Goal: Information Seeking & Learning: Learn about a topic

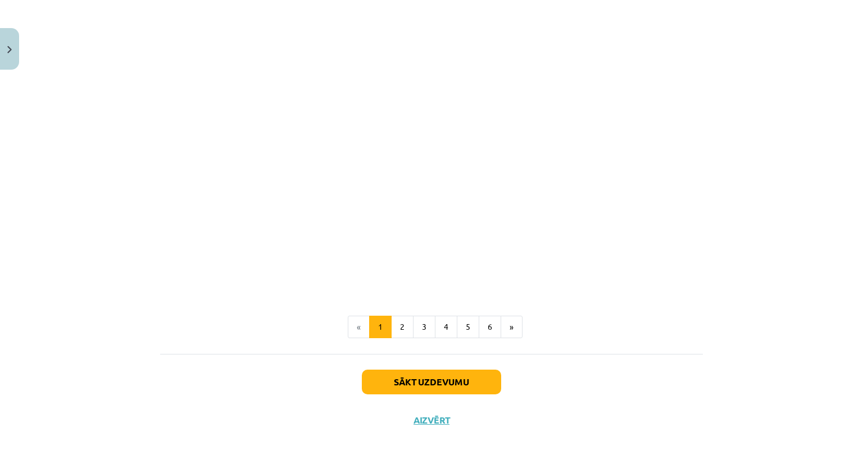
scroll to position [1073, 0]
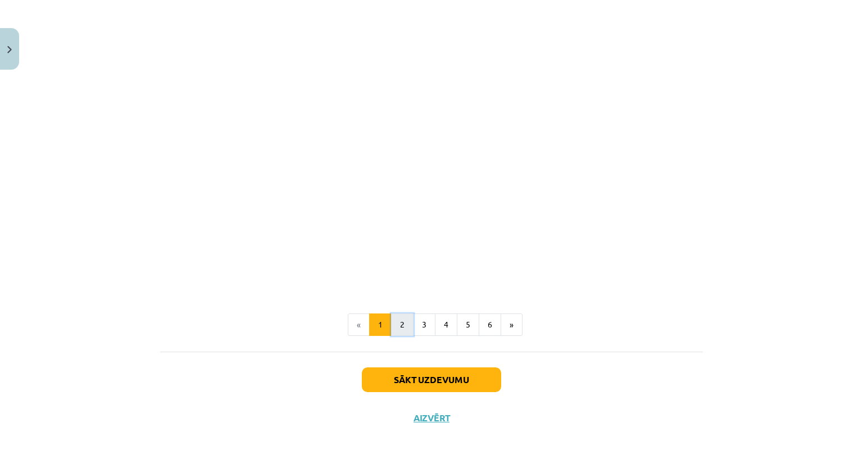
click at [391, 320] on button "2" at bounding box center [402, 325] width 22 height 22
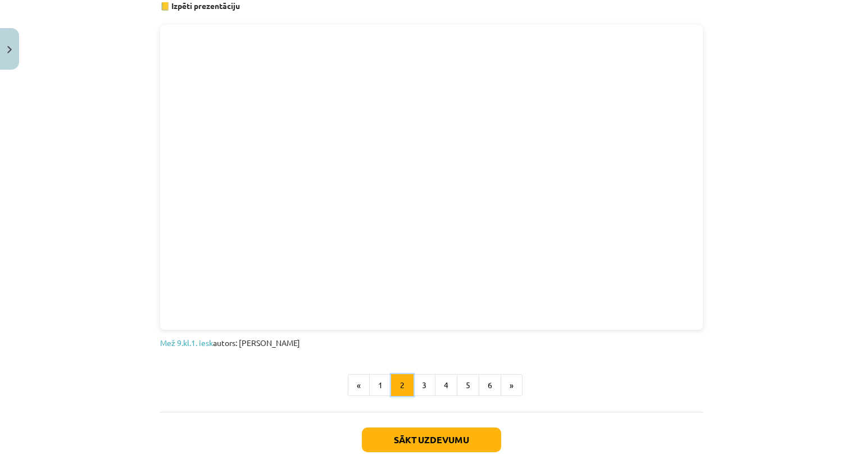
scroll to position [620, 0]
click at [415, 382] on button "3" at bounding box center [424, 384] width 22 height 22
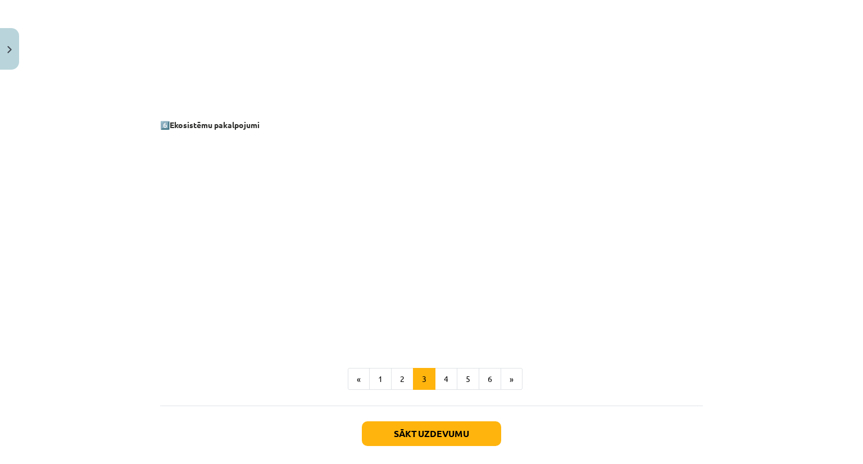
scroll to position [1449, 0]
click at [446, 383] on button "4" at bounding box center [446, 379] width 22 height 22
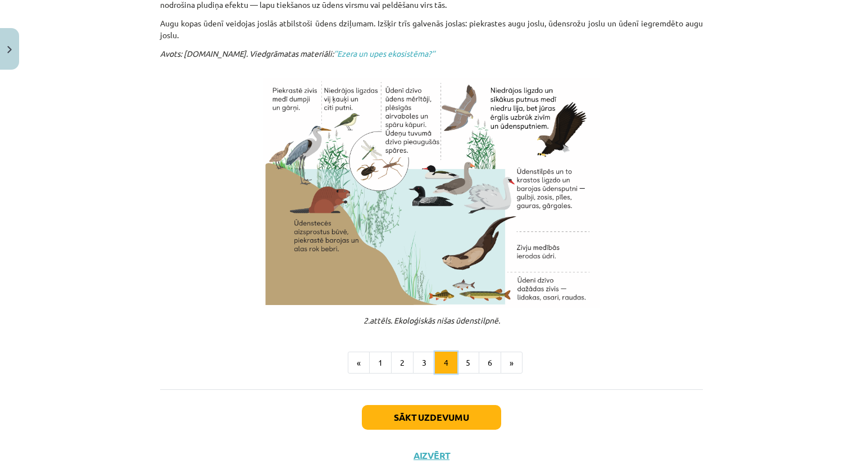
scroll to position [336, 0]
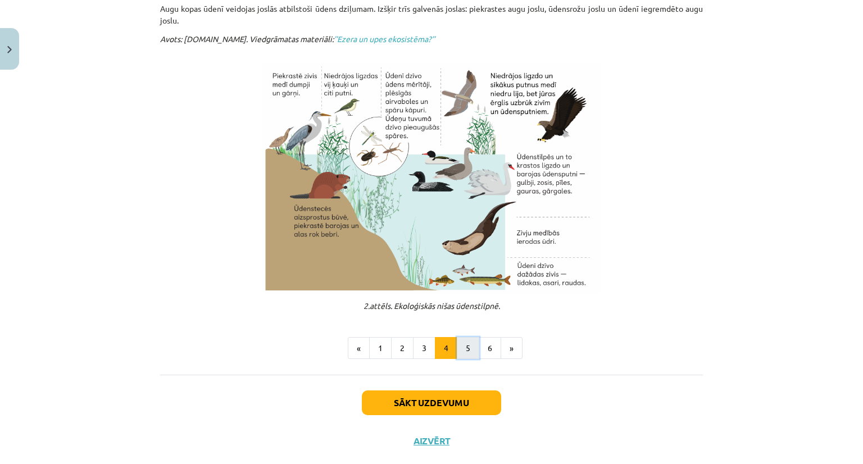
click at [465, 344] on button "5" at bounding box center [468, 348] width 22 height 22
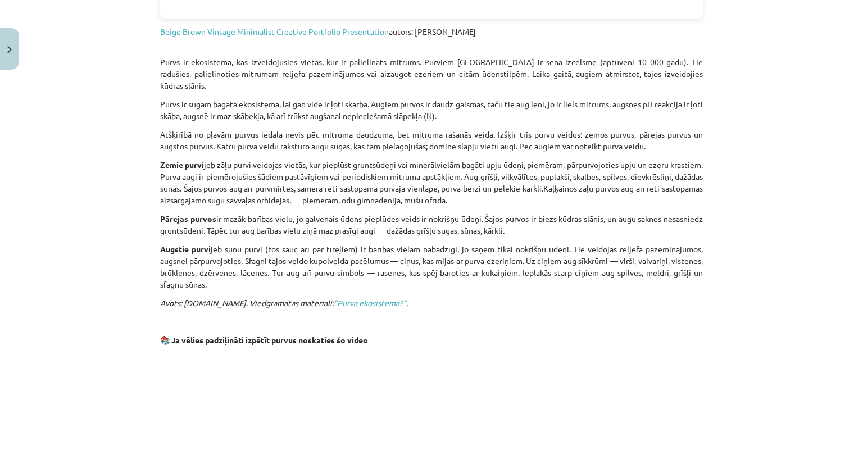
scroll to position [562, 0]
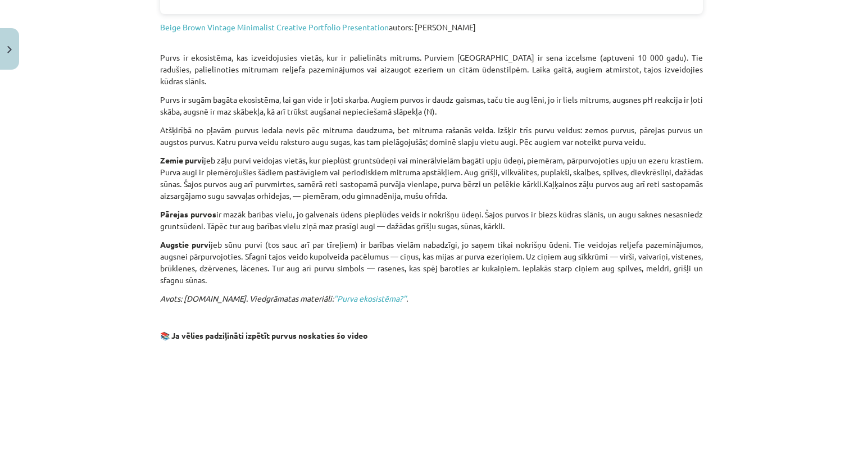
click at [774, 210] on div "Mācību tēma: Bioloģijas 9. klases 1. ieskaites mācību materiāls #2 1. tēma. Kād…" at bounding box center [431, 232] width 863 height 464
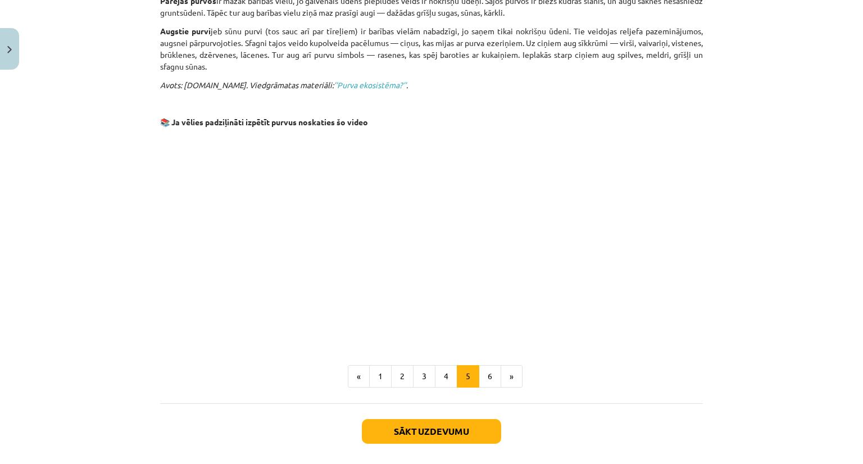
scroll to position [816, 0]
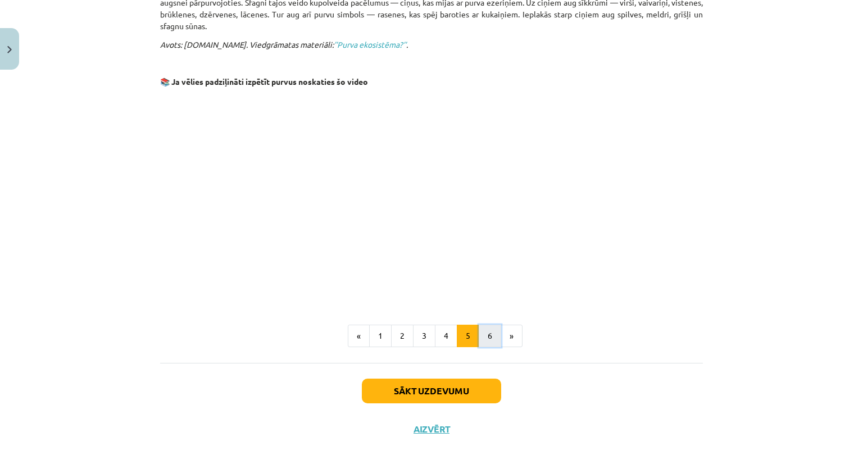
click at [481, 325] on button "6" at bounding box center [490, 336] width 22 height 22
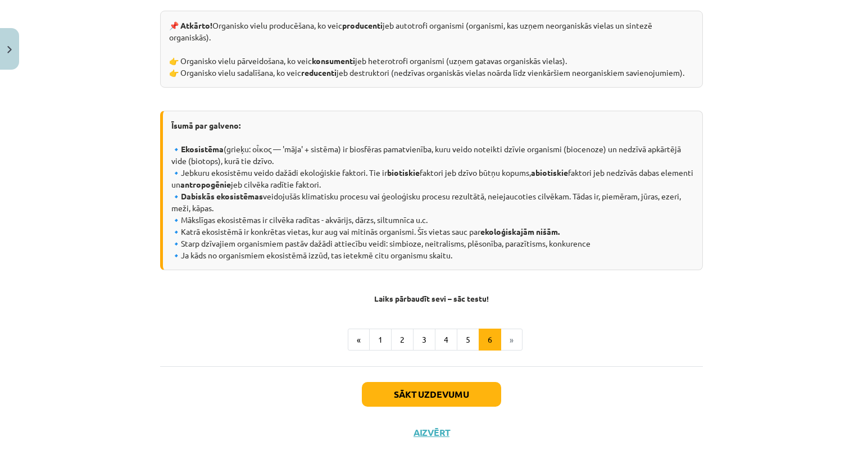
scroll to position [535, 0]
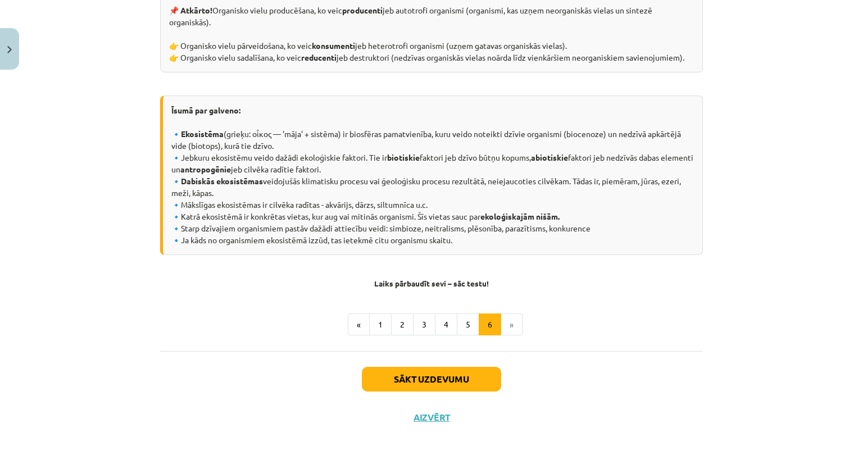
click at [510, 320] on li "»" at bounding box center [511, 325] width 21 height 22
drag, startPoint x: 504, startPoint y: 329, endPoint x: 433, endPoint y: 379, distance: 87.0
click at [433, 379] on button "Sākt uzdevumu" at bounding box center [431, 379] width 139 height 25
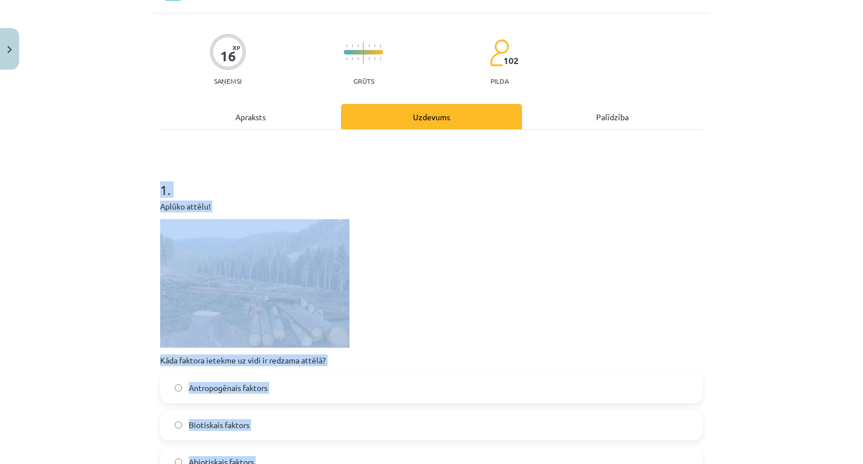
scroll to position [28, 0]
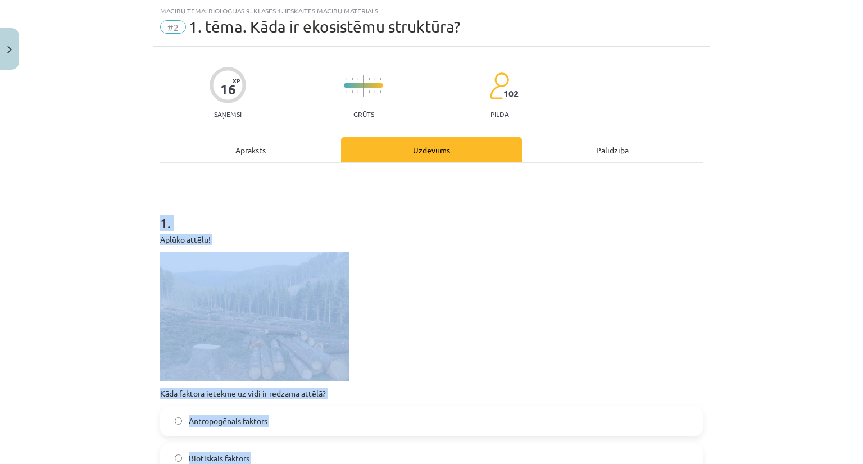
click at [571, 320] on p at bounding box center [431, 316] width 543 height 129
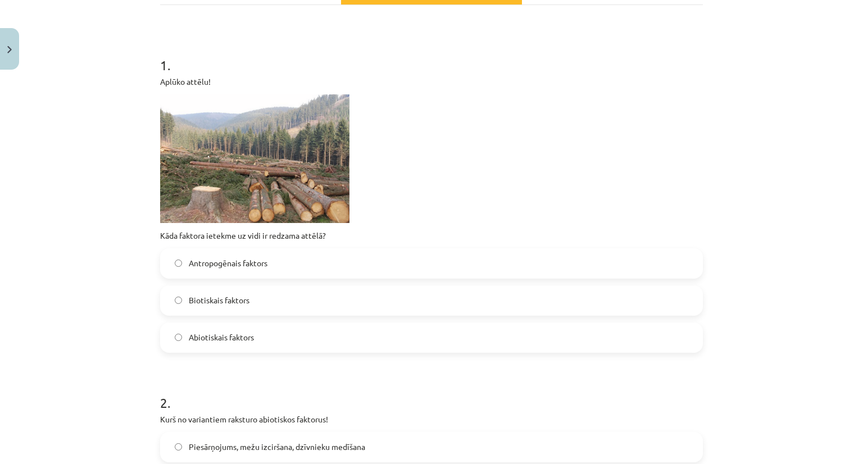
scroll to position [218, 0]
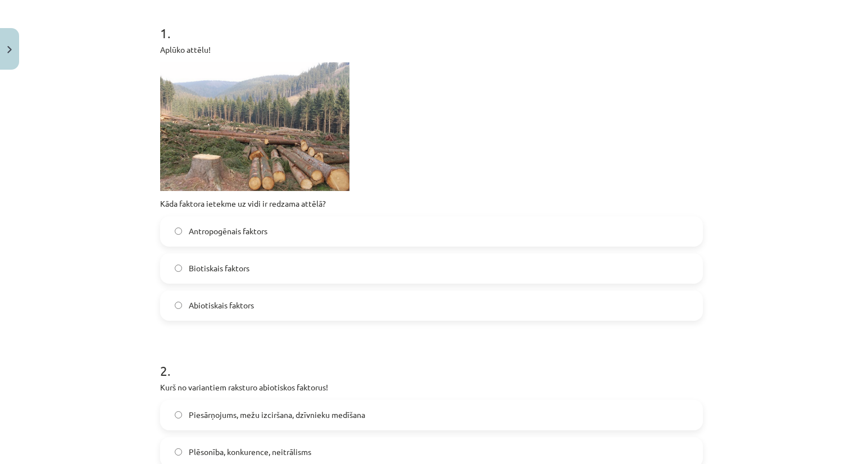
click at [279, 228] on label "Antropogēnais faktors" at bounding box center [431, 232] width 541 height 28
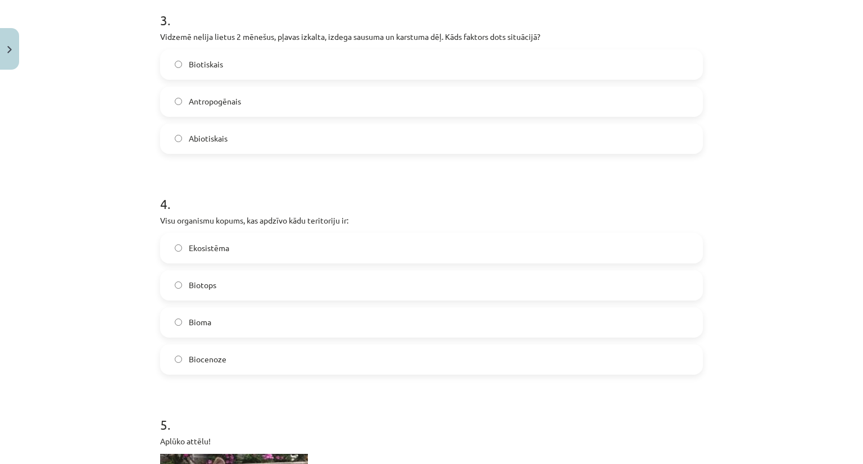
scroll to position [781, 0]
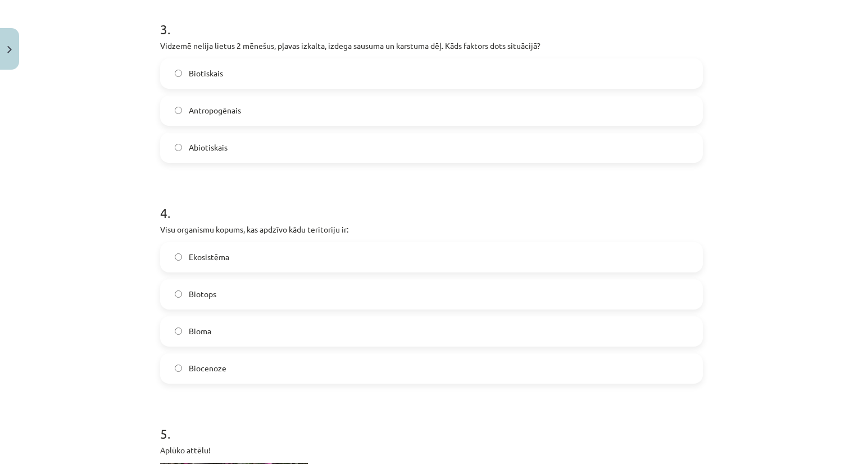
drag, startPoint x: 149, startPoint y: 44, endPoint x: 418, endPoint y: 32, distance: 269.6
click at [418, 32] on div "16 XP Saņemsi Grūts 102 pilda Apraksts Uzdevums Palīdzība 1 . Aplūko attēlu! Kā…" at bounding box center [431, 149] width 557 height 1711
click at [119, 72] on div "Mācību tēma: Bioloģijas 9. klases 1. ieskaites mācību materiāls #2 1. tēma. Kād…" at bounding box center [431, 232] width 863 height 464
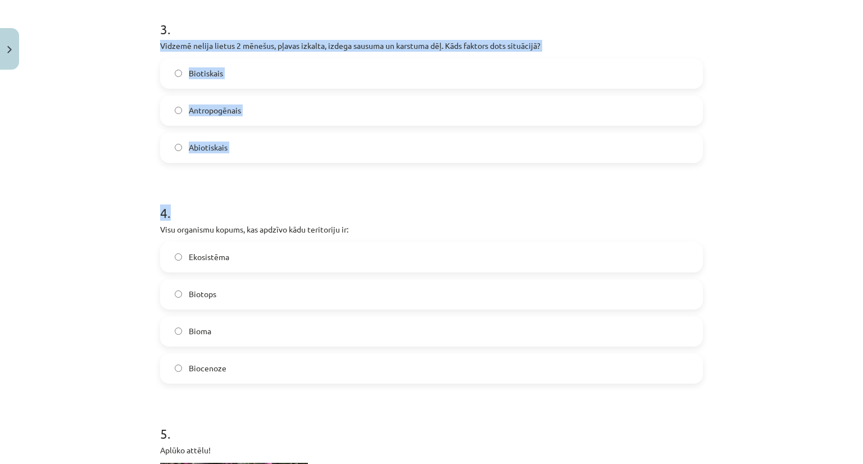
drag, startPoint x: 150, startPoint y: 51, endPoint x: 254, endPoint y: 165, distance: 154.8
click at [254, 165] on div "16 XP Saņemsi Grūts 102 pilda Apraksts Uzdevums Palīdzība 1 . Aplūko attēlu! Kā…" at bounding box center [431, 149] width 557 height 1711
copy form "Vidzemē nelija lietus 2 mēnešus, pļavas izkalta, izdega sausuma un karstuma dēļ…"
click at [183, 162] on form "1 . Aplūko attēlu! Kāda faktora ietekme uz vidi ir redzama attēlā? Antropogēnai…" at bounding box center [431, 172] width 543 height 1459
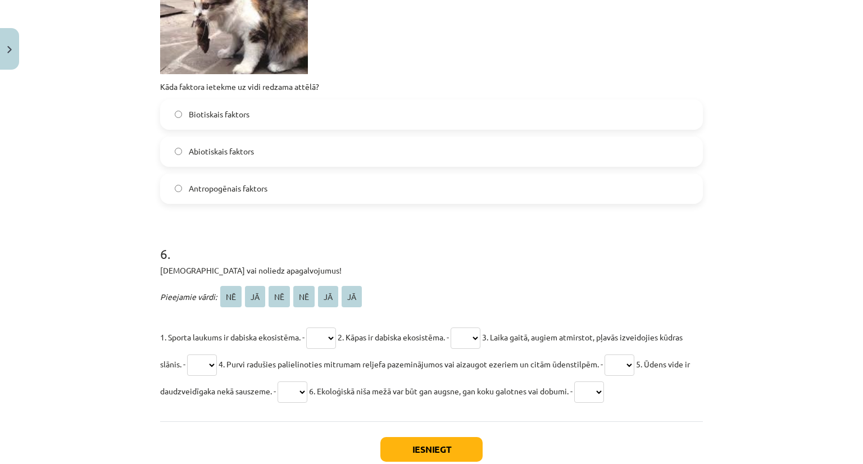
scroll to position [1349, 0]
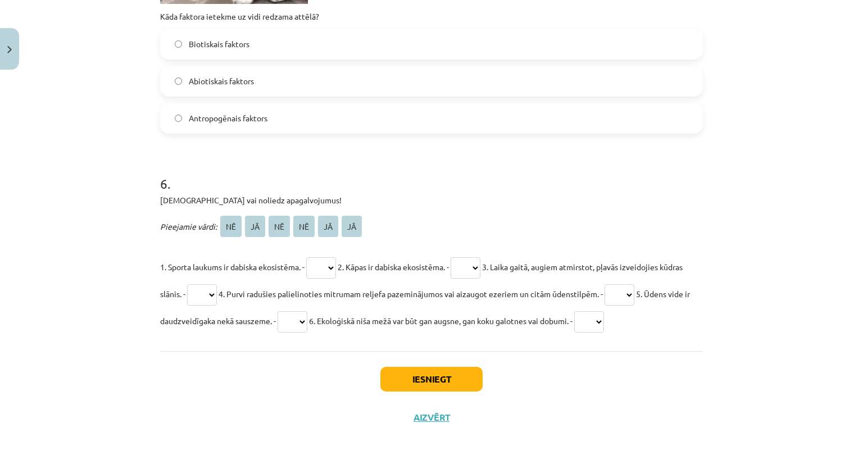
click at [329, 265] on select "** ** ** ** ** **" at bounding box center [321, 267] width 30 height 21
select select "**"
click at [307, 257] on select "** ** ** ** ** **" at bounding box center [321, 267] width 30 height 21
click at [481, 259] on select "** ** ** ** ** **" at bounding box center [466, 267] width 30 height 21
select select "**"
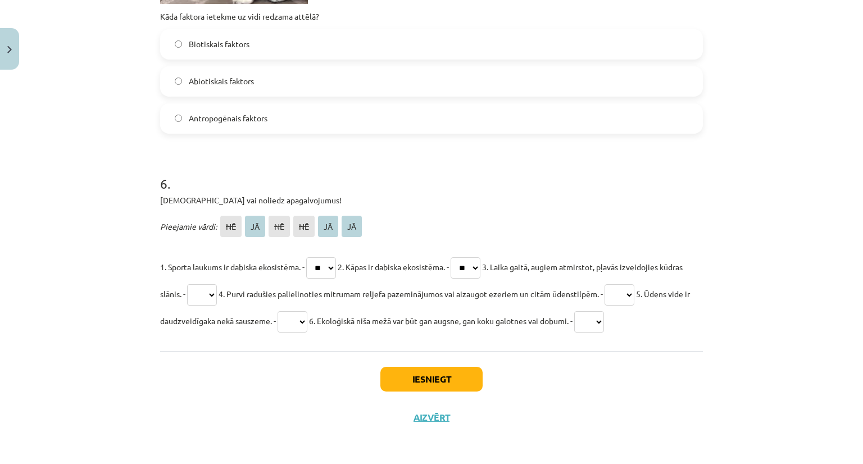
click at [461, 257] on select "** ** ** ** ** **" at bounding box center [466, 267] width 30 height 21
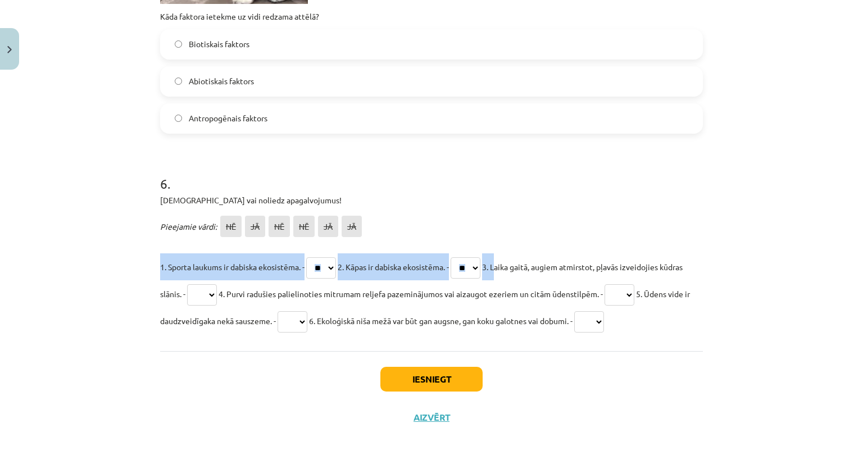
drag, startPoint x: 505, startPoint y: 267, endPoint x: 688, endPoint y: 228, distance: 186.9
click at [688, 228] on div "Pieejamie vārdi: NĒ JĀ NĒ NĒ JĀ JĀ 1. Sporta laukums ir dabiska ekosistēma. - *…" at bounding box center [431, 273] width 543 height 121
click at [688, 228] on p "Pieejamie vārdi: NĒ JĀ NĒ NĒ JĀ JĀ" at bounding box center [431, 226] width 543 height 27
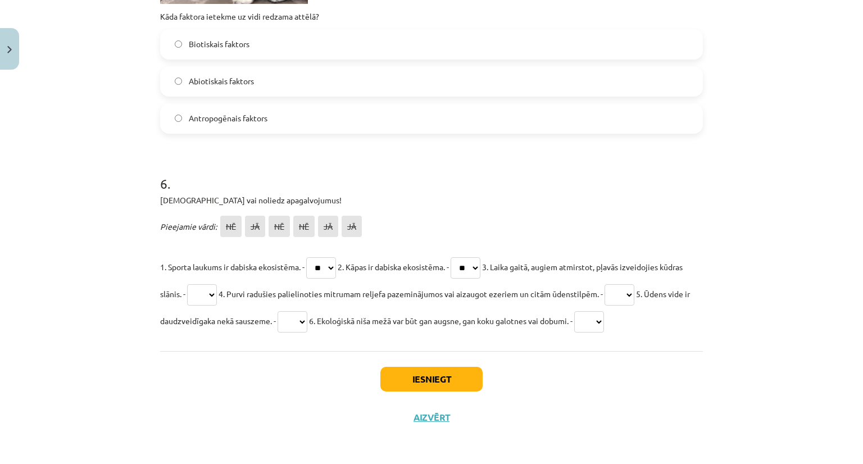
click at [217, 296] on select "** ** ** ** ** **" at bounding box center [202, 294] width 30 height 21
select select "**"
click at [211, 284] on select "** ** ** ** ** **" at bounding box center [202, 294] width 30 height 21
click at [635, 290] on select "** ** ** ** ** **" at bounding box center [620, 294] width 30 height 21
select select "**"
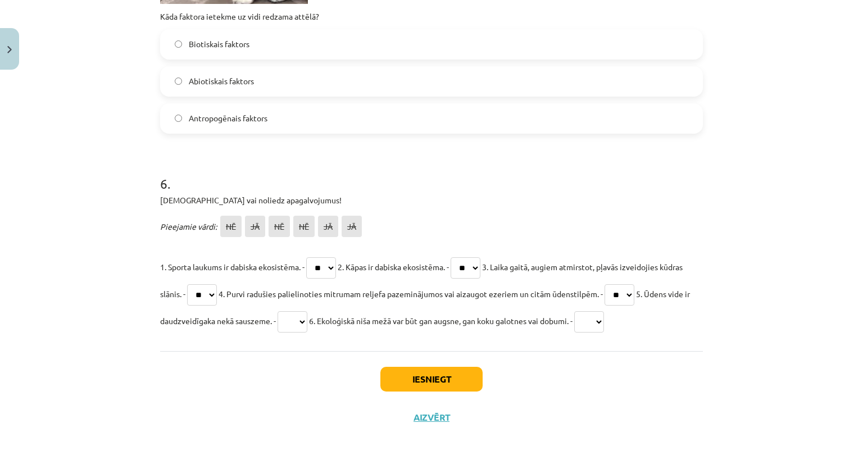
click at [635, 284] on select "** ** ** ** ** **" at bounding box center [620, 294] width 30 height 21
click at [308, 322] on select "** ** ** ** ** **" at bounding box center [293, 321] width 30 height 21
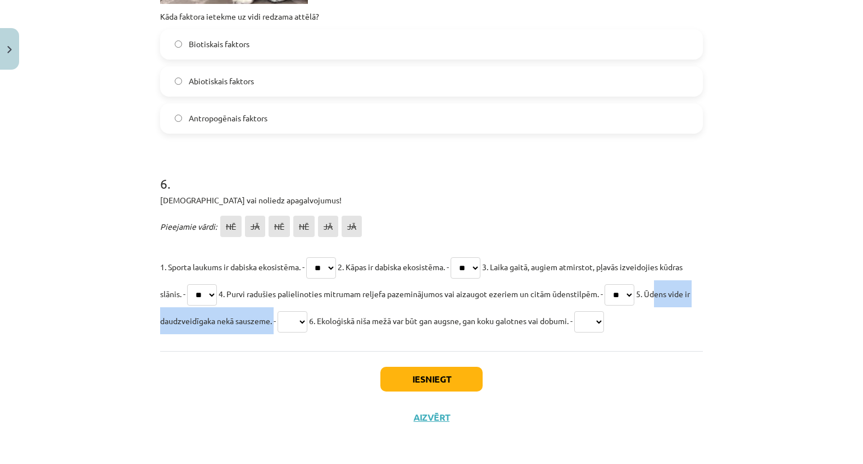
drag, startPoint x: 315, startPoint y: 319, endPoint x: 157, endPoint y: 309, distance: 157.7
click at [160, 309] on p "1. Sporta laukums ir dabiska ekosistēma. - ** ** ** ** ** ** 2. Kāpas ir dabisk…" at bounding box center [431, 294] width 543 height 81
copy span "Ūdens vide ir daudzveidīgaka nekā sauszeme"
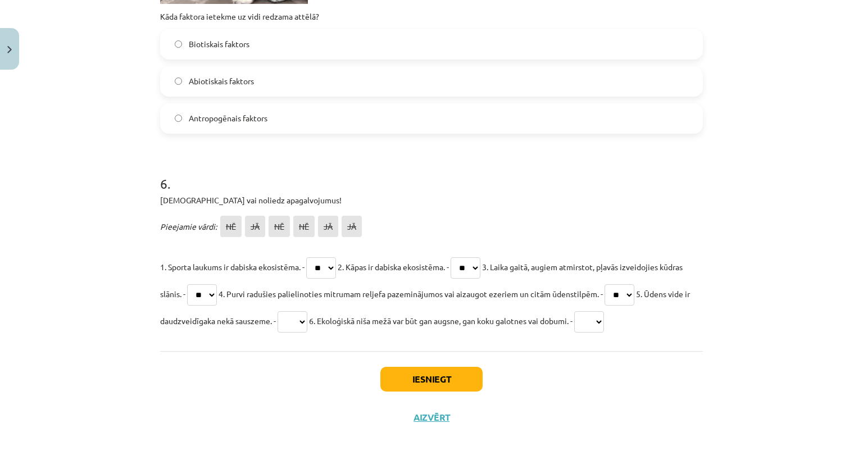
click at [407, 211] on div "6 . Apstiprini vai noliedz apagalvojumus! Pieejamie vārdi: NĒ JĀ NĒ NĒ JĀ JĀ 1.…" at bounding box center [431, 245] width 543 height 178
click at [308, 319] on select "** ** ** ** ** **" at bounding box center [293, 321] width 30 height 21
select select "**"
click at [308, 311] on select "** ** ** ** ** **" at bounding box center [293, 321] width 30 height 21
click at [604, 322] on select "** ** ** ** ** **" at bounding box center [590, 321] width 30 height 21
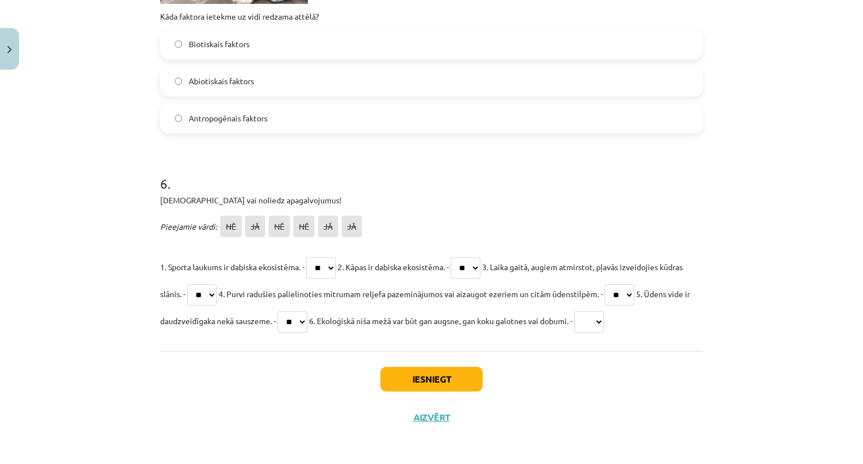
select select "**"
click at [604, 311] on select "** ** ** ** ** **" at bounding box center [590, 321] width 30 height 21
click at [448, 384] on button "Iesniegt" at bounding box center [432, 379] width 102 height 25
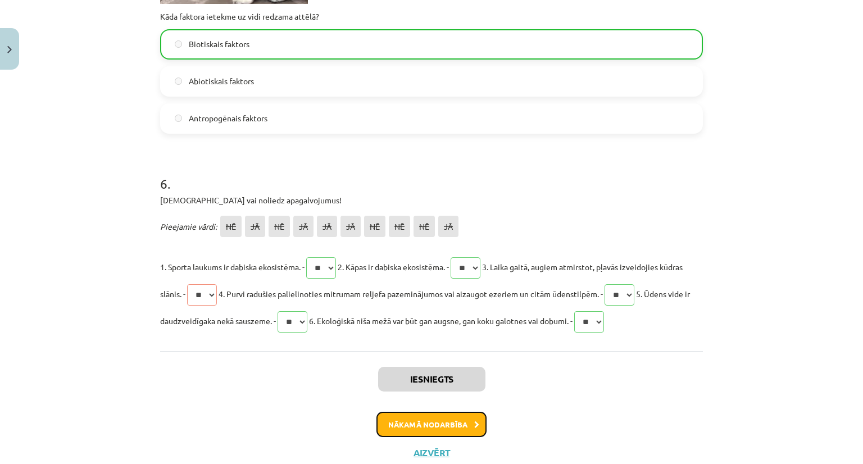
click at [427, 424] on button "Nākamā nodarbība" at bounding box center [432, 425] width 110 height 26
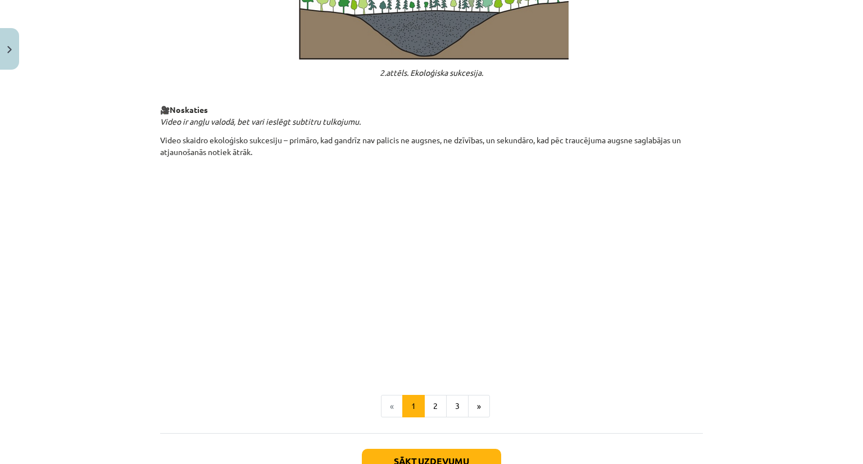
scroll to position [1053, 0]
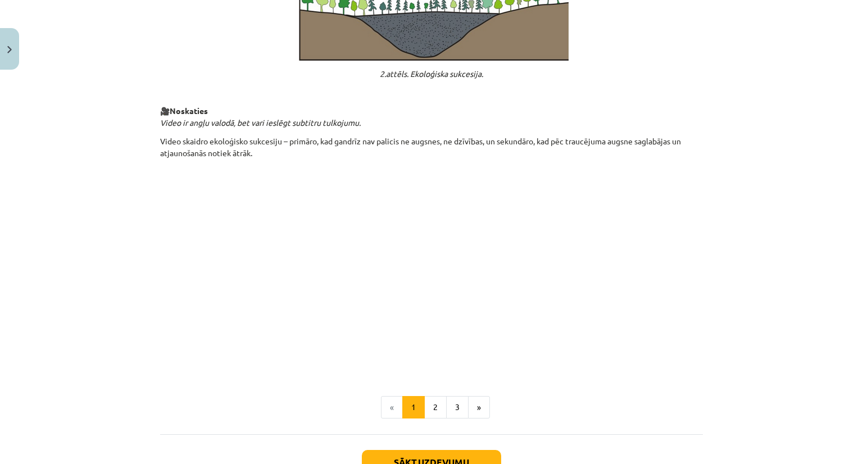
click at [129, 257] on div "Mācību tēma: Bioloģijas 9. klases 1. ieskaites mācību materiāls #3 2. tēma. Kā …" at bounding box center [431, 232] width 863 height 464
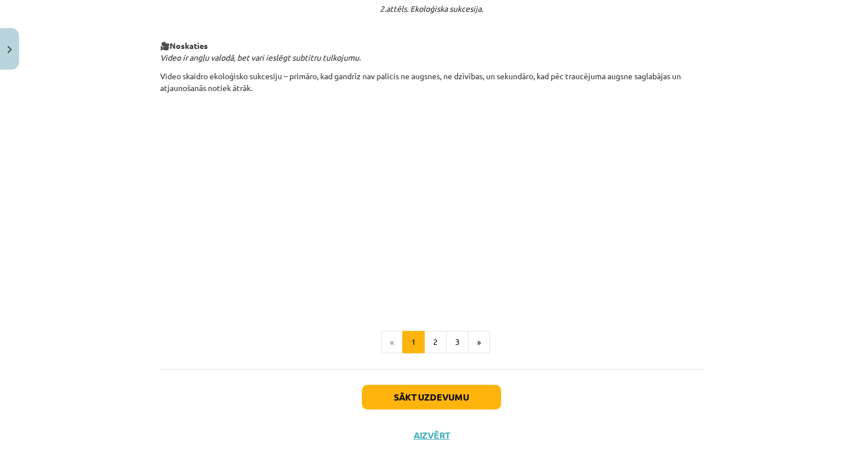
scroll to position [1136, 0]
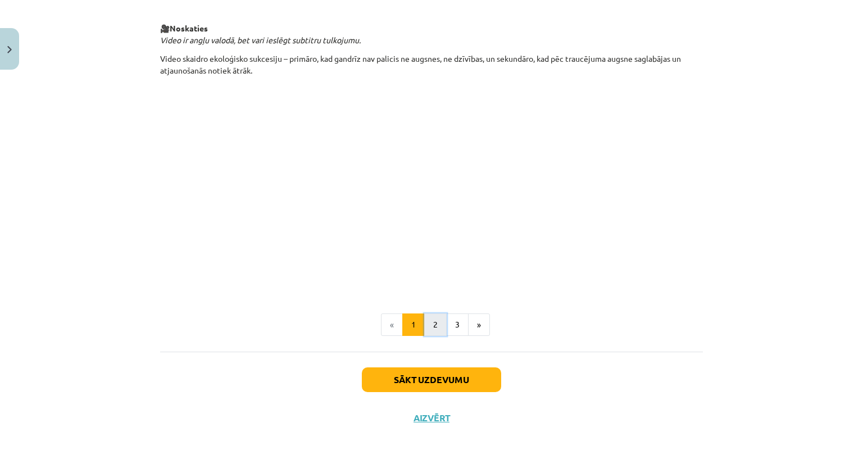
click at [436, 321] on button "2" at bounding box center [435, 325] width 22 height 22
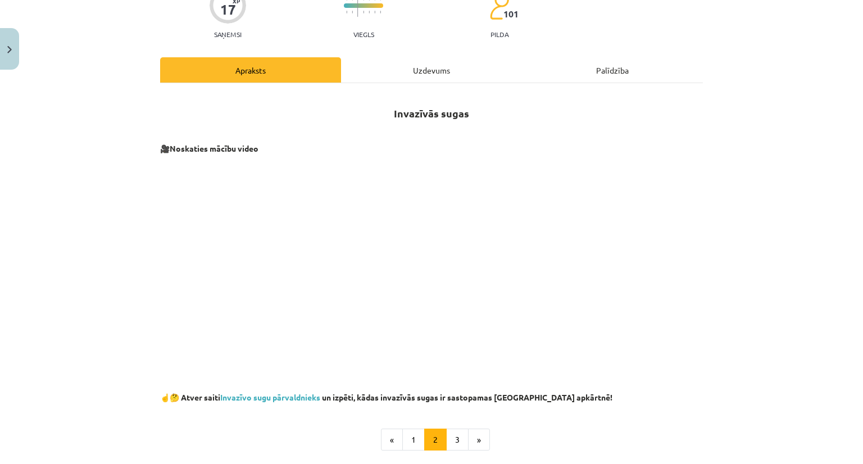
scroll to position [224, 0]
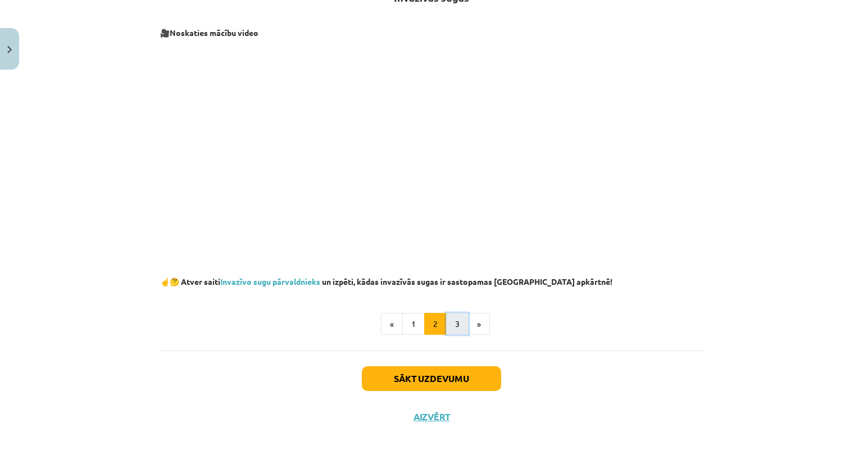
click at [450, 324] on button "3" at bounding box center [457, 324] width 22 height 22
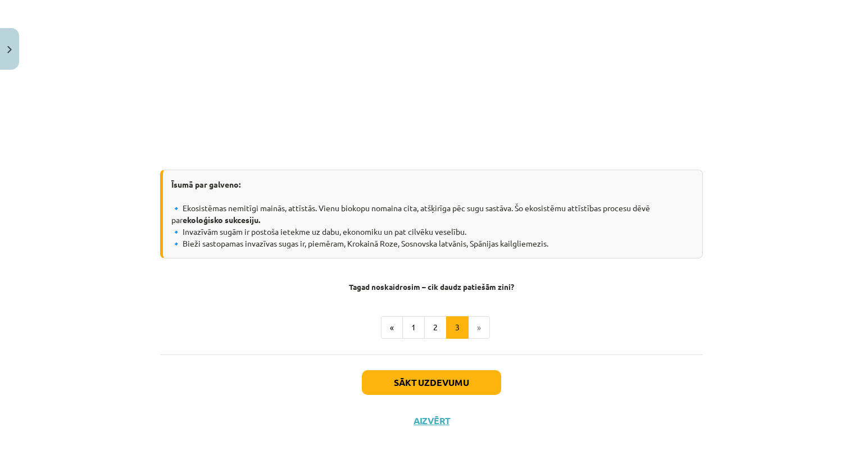
scroll to position [1086, 0]
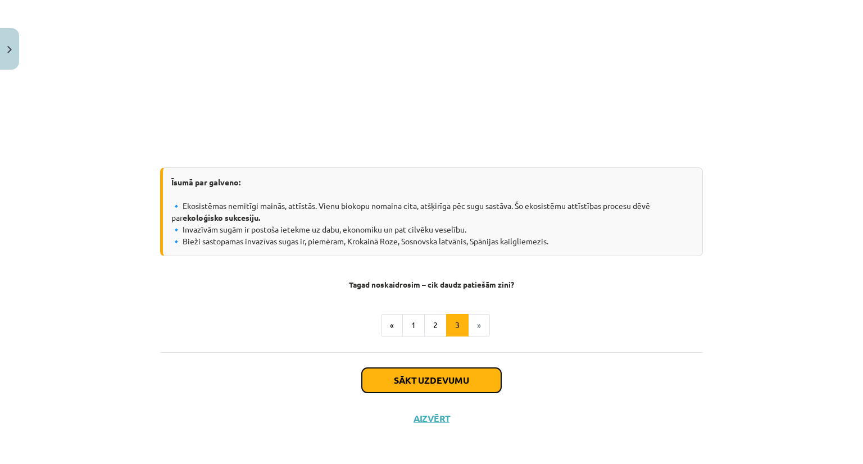
click at [431, 374] on button "Sākt uzdevumu" at bounding box center [431, 380] width 139 height 25
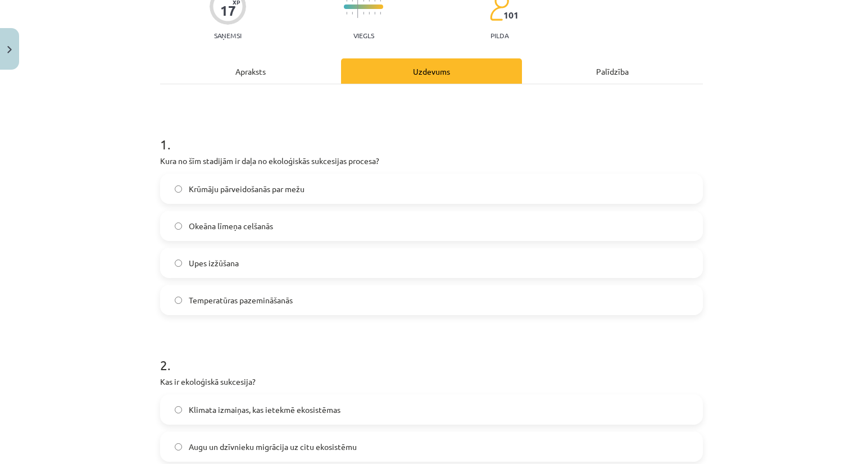
scroll to position [142, 0]
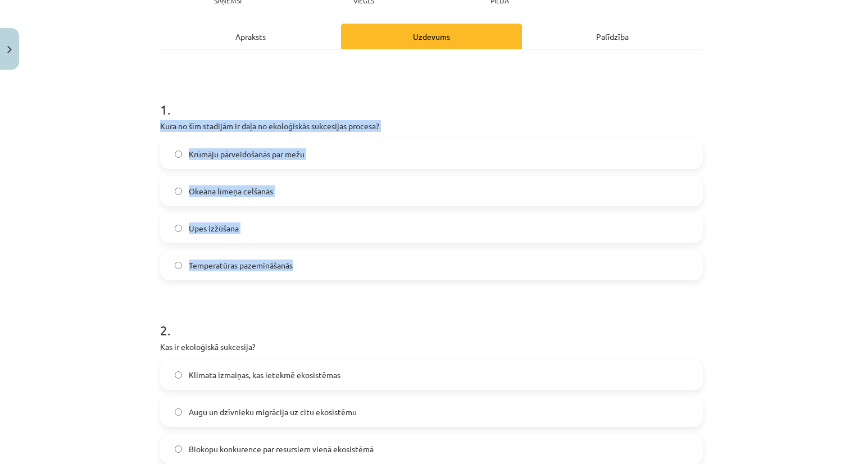
drag, startPoint x: 156, startPoint y: 120, endPoint x: 330, endPoint y: 257, distance: 222.1
click at [330, 257] on div "1 . Kura no šīm stadijām ir daļa no ekoloģiskās sukcesijas procesa? Krūmāju pār…" at bounding box center [431, 181] width 543 height 198
copy div "Kura no šīm stadijām ir daļa no ekoloģiskās sukcesijas procesa? Krūmāju pārveid…"
click at [101, 126] on div "Mācību tēma: Bioloģijas 9. klases 1. ieskaites mācību materiāls #3 2. tēma. Kā …" at bounding box center [431, 232] width 863 height 464
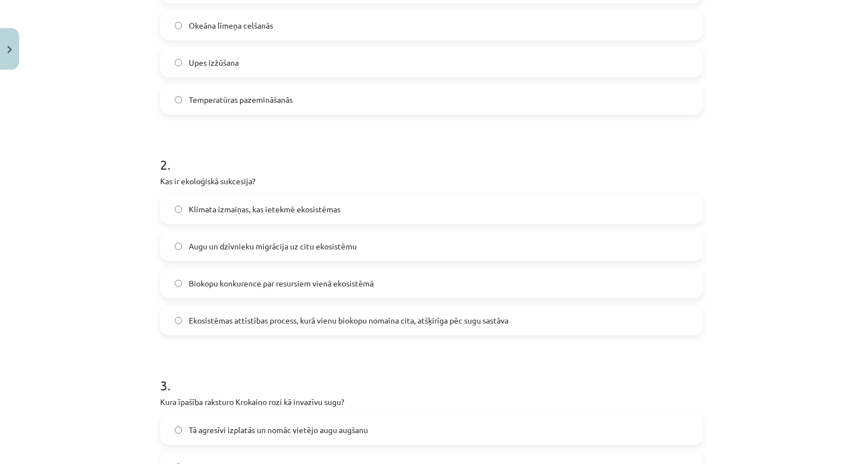
scroll to position [373, 0]
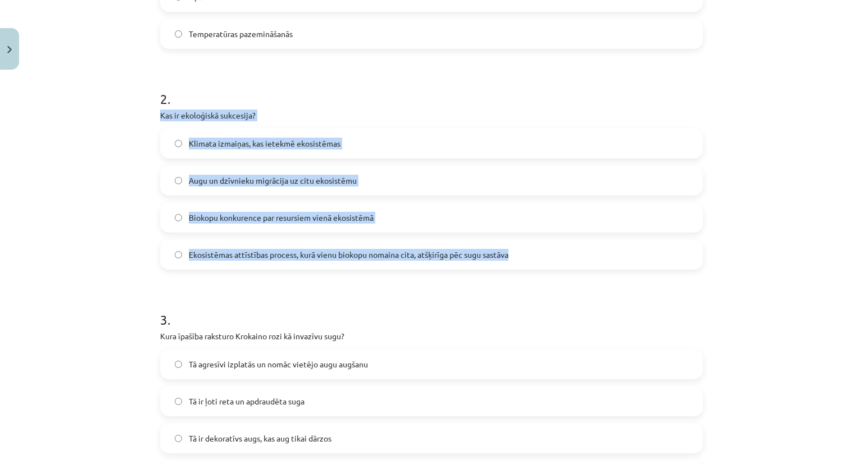
drag, startPoint x: 155, startPoint y: 111, endPoint x: 516, endPoint y: 260, distance: 389.9
click at [516, 260] on div "2 . Kas ir ekoloģiskā sukcesija? Klimata izmaiņas, kas ietekmē ekosistēmas Augu…" at bounding box center [431, 170] width 543 height 198
copy div "Kas ir ekoloģiskā sukcesija? Klimata izmaiņas, kas ietekmē ekosistēmas Augu un …"
click at [123, 131] on div "Mācību tēma: Bioloģijas 9. klases 1. ieskaites mācību materiāls #3 2. tēma. Kā …" at bounding box center [431, 232] width 863 height 464
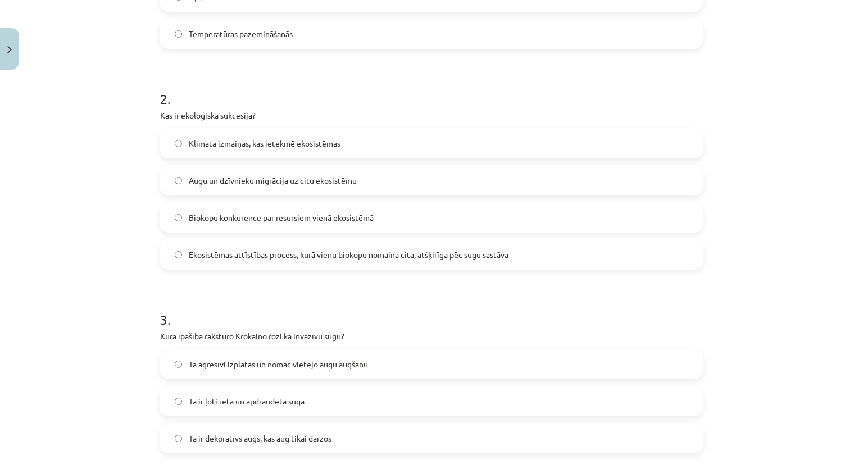
click at [92, 151] on div "Mācību tēma: Bioloģijas 9. klases 1. ieskaites mācību materiāls #3 2. tēma. Kā …" at bounding box center [431, 232] width 863 height 464
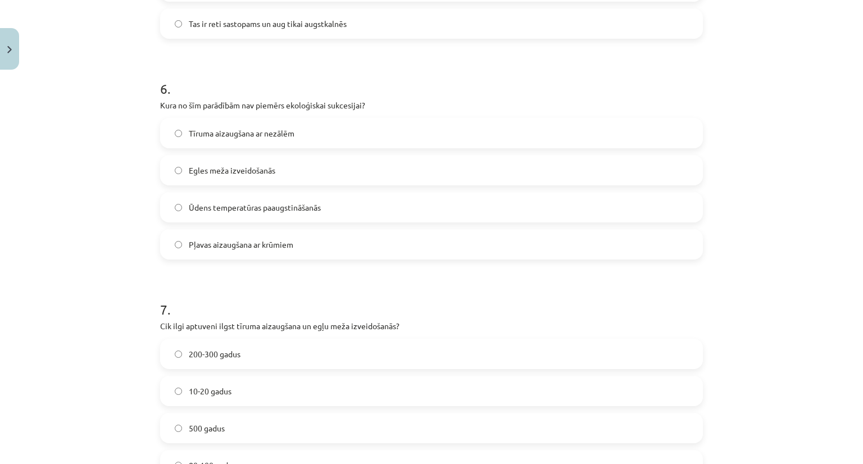
scroll to position [1273, 0]
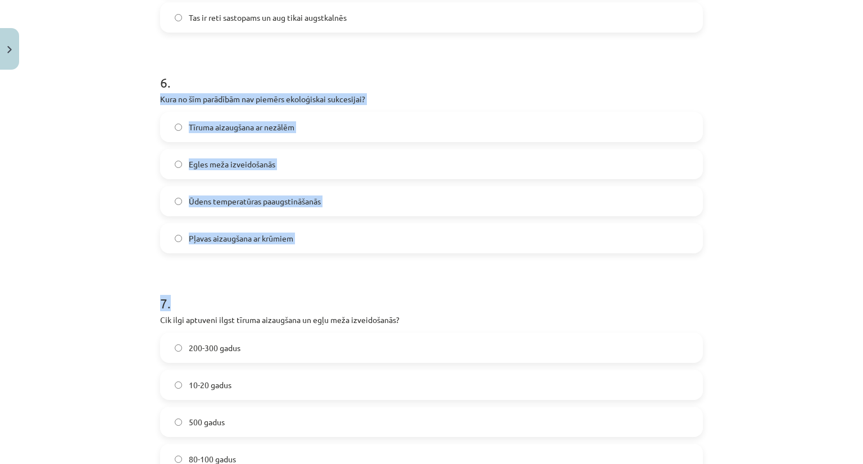
drag, startPoint x: 150, startPoint y: 94, endPoint x: 335, endPoint y: 264, distance: 251.1
copy form "Kura no šīm parādībām nav piemērs ekoloģiskai sukcesijai? Tīruma aizaugšana ar …"
click at [78, 193] on div "Mācību tēma: Bioloģijas 9. klases 1. ieskaites mācību materiāls #3 2. tēma. Kā …" at bounding box center [431, 232] width 863 height 464
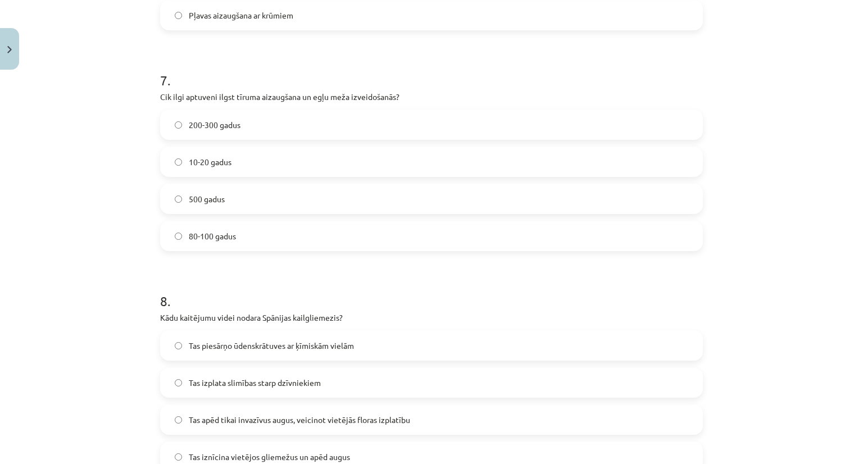
scroll to position [1514, 0]
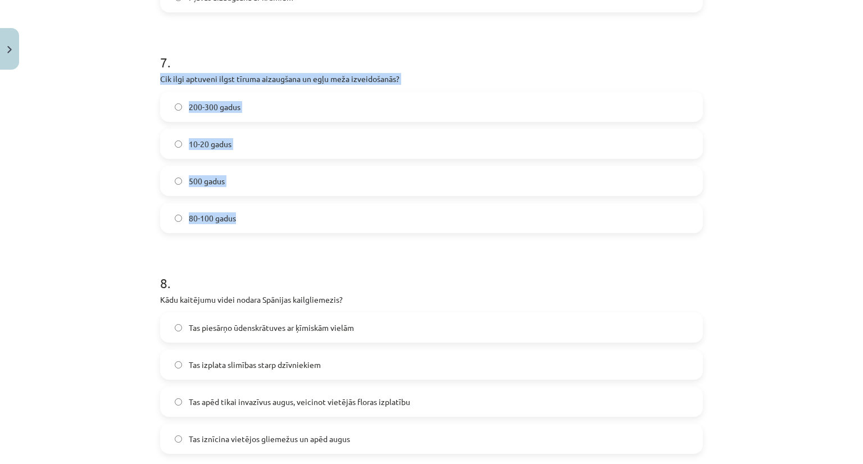
drag, startPoint x: 152, startPoint y: 82, endPoint x: 328, endPoint y: 222, distance: 224.8
copy div "Cik ilgi aptuveni ilgst tīruma aizaugšana un egļu meža izveidošanās? 200-300 ga…"
click at [76, 176] on div "Mācību tēma: Bioloģijas 9. klases 1. ieskaites mācību materiāls #3 2. tēma. Kā …" at bounding box center [431, 232] width 863 height 464
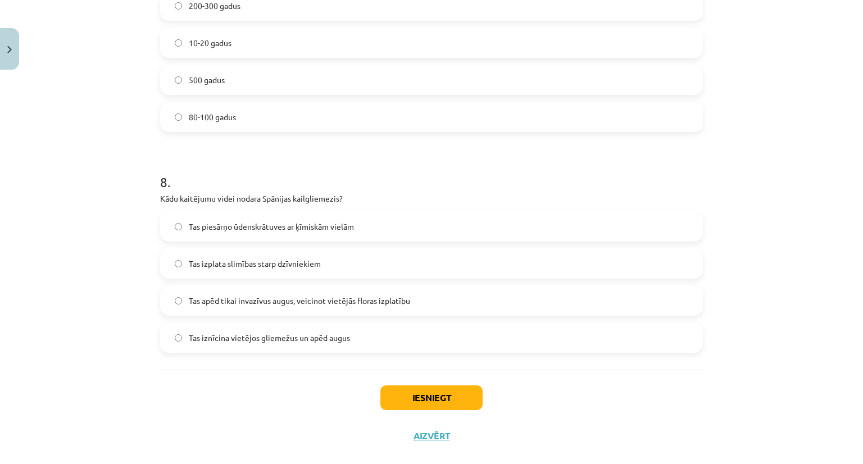
scroll to position [1635, 0]
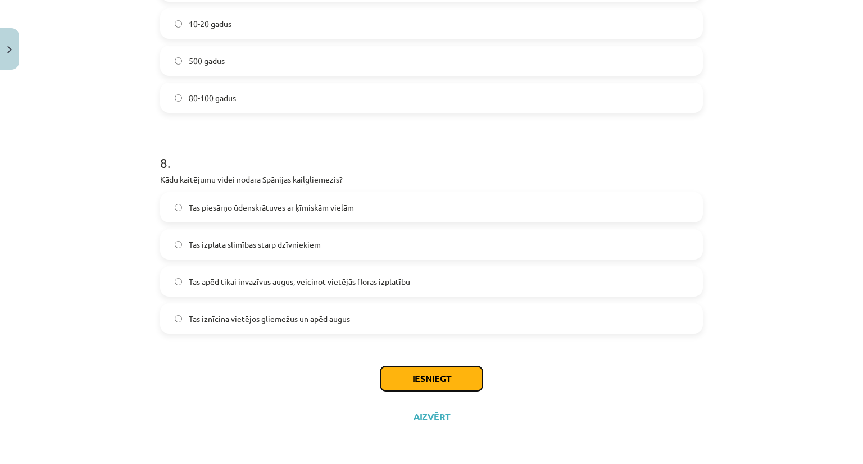
click at [417, 379] on button "Iesniegt" at bounding box center [432, 379] width 102 height 25
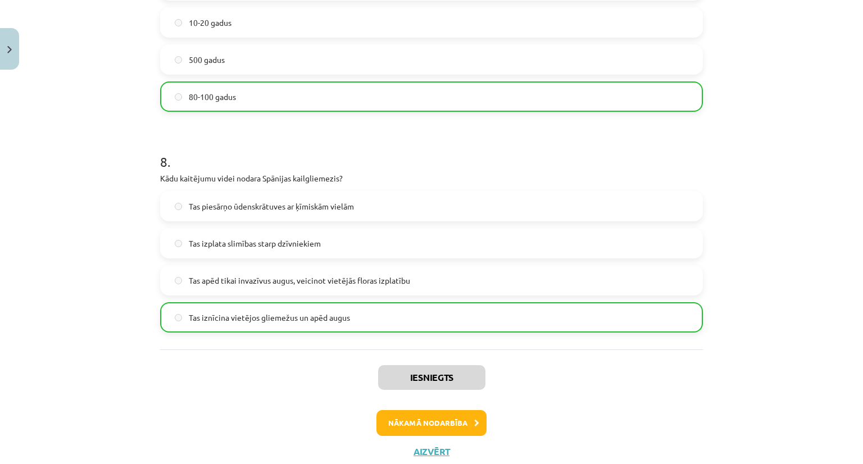
scroll to position [1670, 0]
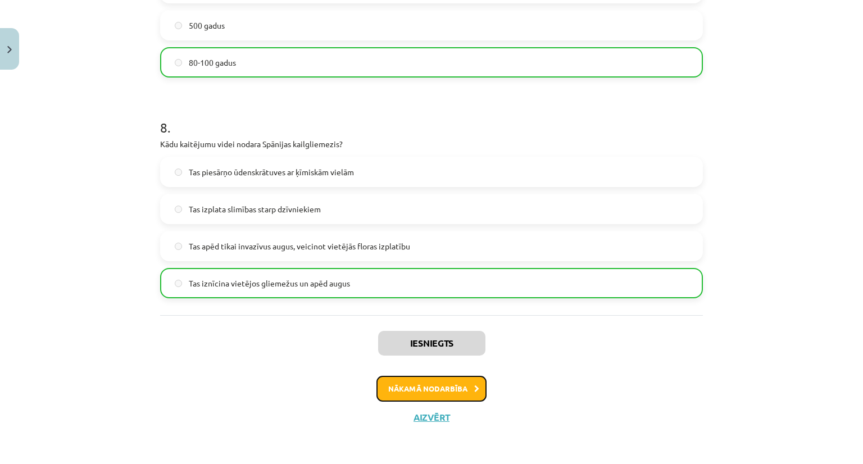
click at [419, 390] on button "Nākamā nodarbība" at bounding box center [432, 389] width 110 height 26
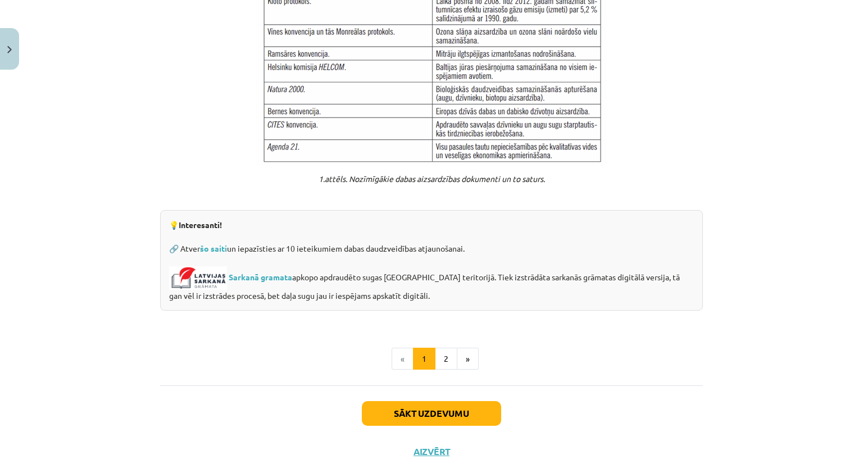
scroll to position [854, 0]
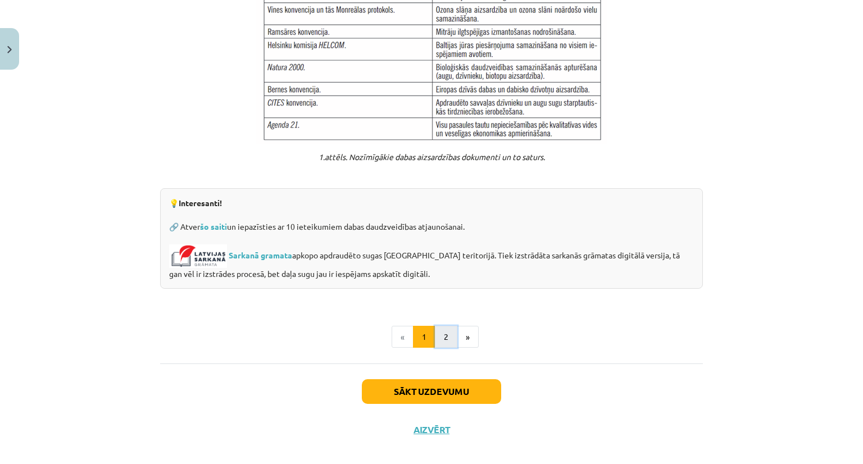
click at [440, 326] on button "2" at bounding box center [446, 337] width 22 height 22
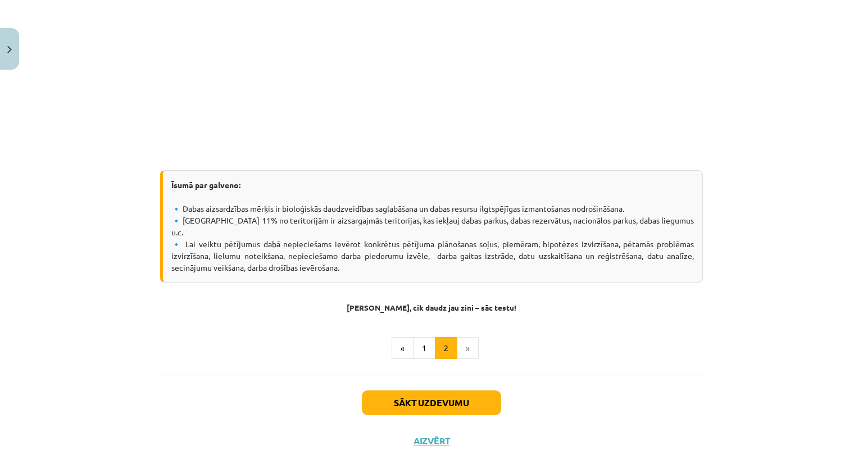
scroll to position [358, 0]
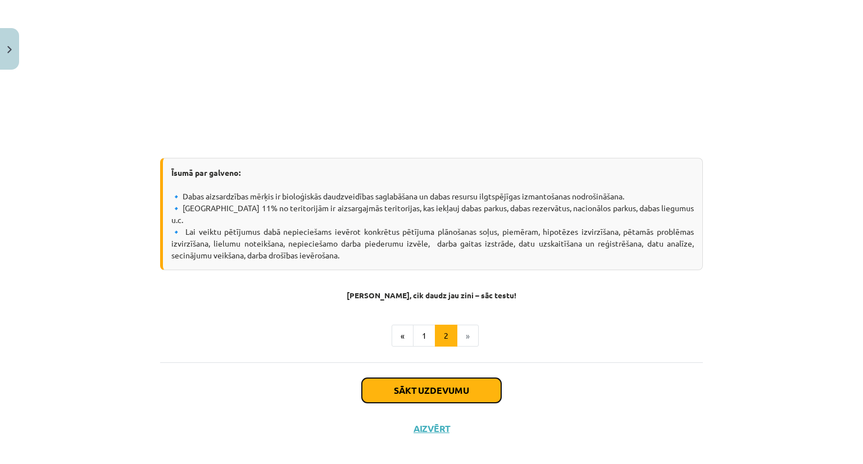
click at [436, 378] on button "Sākt uzdevumu" at bounding box center [431, 390] width 139 height 25
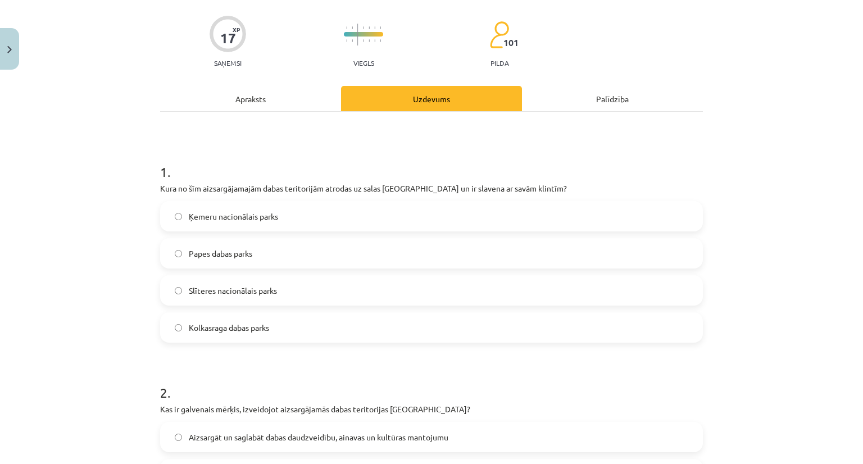
scroll to position [28, 0]
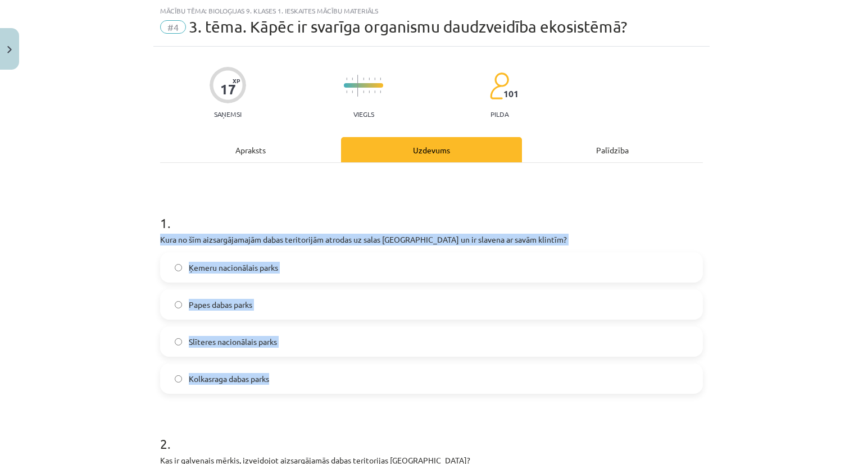
drag, startPoint x: 153, startPoint y: 239, endPoint x: 276, endPoint y: 396, distance: 199.4
copy form "Kura no šīm aizsargājamajām dabas teritorijām atrodas uz salas Baltijas jūrā un…"
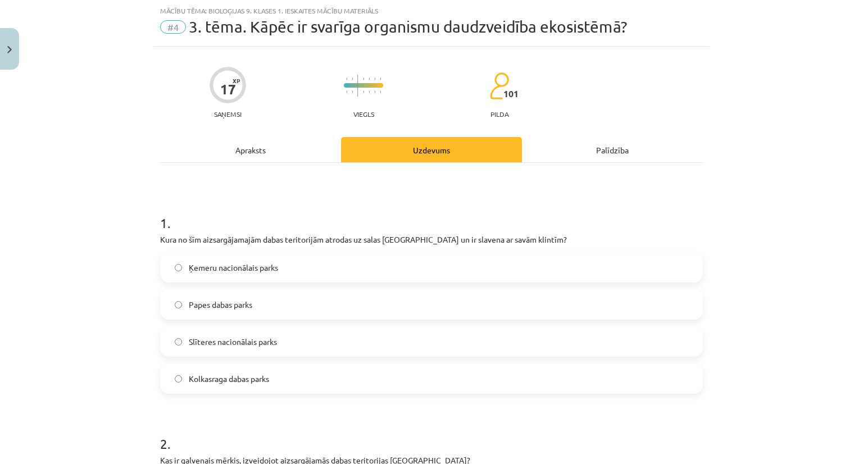
click at [100, 162] on div "Mācību tēma: Bioloģijas 9. klases 1. ieskaites mācību materiāls #4 3. tēma. Kāp…" at bounding box center [431, 232] width 863 height 464
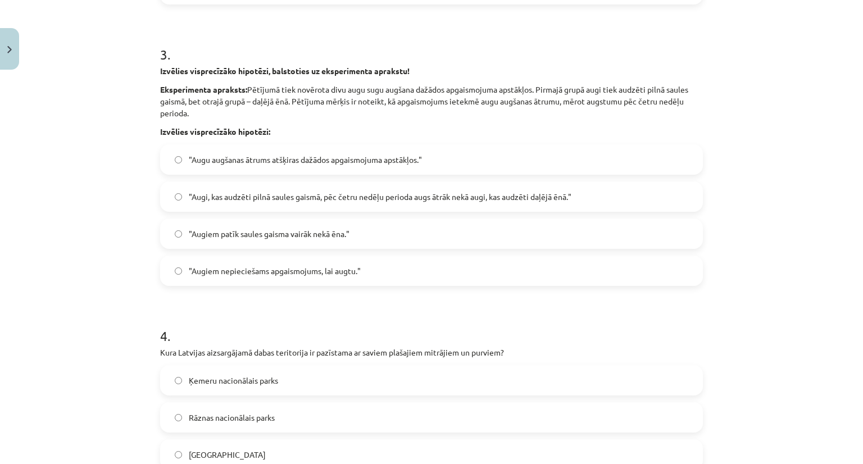
scroll to position [640, 0]
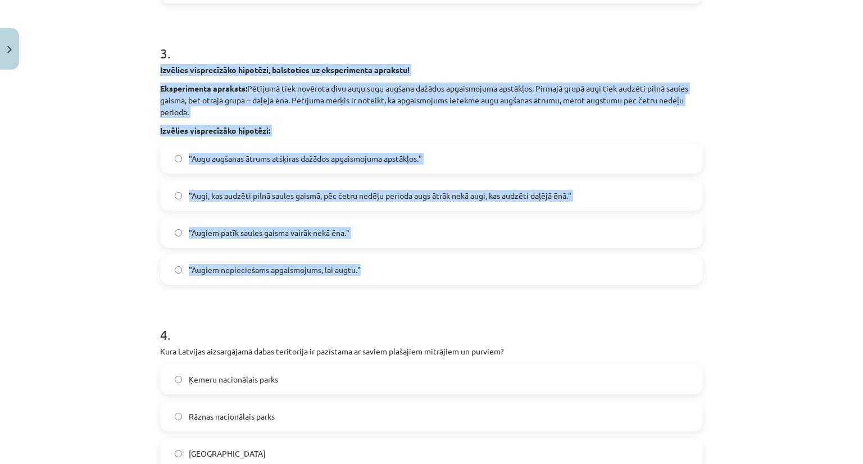
drag, startPoint x: 153, startPoint y: 70, endPoint x: 423, endPoint y: 268, distance: 333.8
click at [423, 268] on div "17 XP Saņemsi Viegls 101 pilda Apraksts Uzdevums Palīdzība 1 . Kura no šīm aizs…" at bounding box center [431, 463] width 557 height 2057
copy div "Izvēlies visprecīzāko hipotēzi, balstoties uz eksperimenta aprakstu! Eksperimen…"
click at [76, 169] on div "Mācību tēma: Bioloģijas 9. klases 1. ieskaites mācību materiāls #4 3. tēma. Kāp…" at bounding box center [431, 232] width 863 height 464
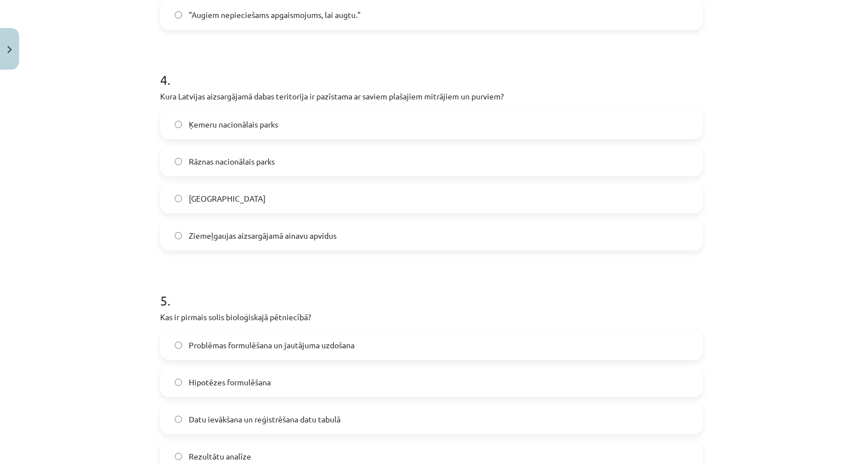
scroll to position [919, 0]
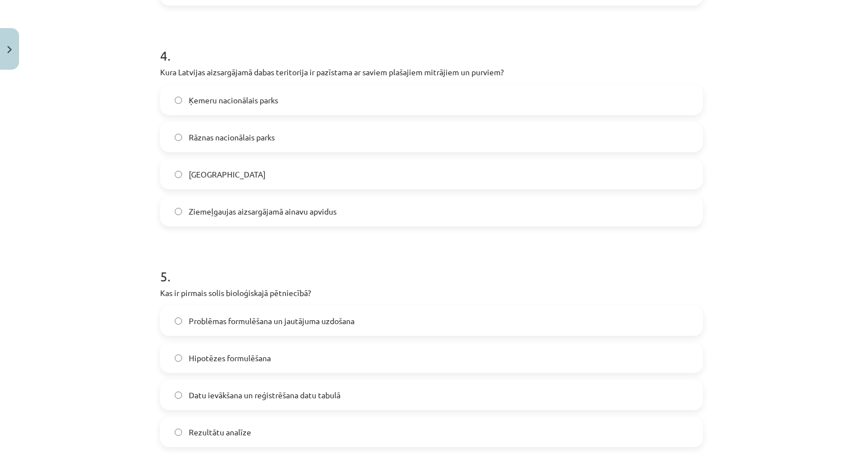
drag, startPoint x: 152, startPoint y: 67, endPoint x: 147, endPoint y: 73, distance: 7.6
click at [147, 73] on div "Mācību tēma: Bioloģijas 9. klases 1. ieskaites mācību materiāls #4 3. tēma. Kāp…" at bounding box center [431, 232] width 863 height 464
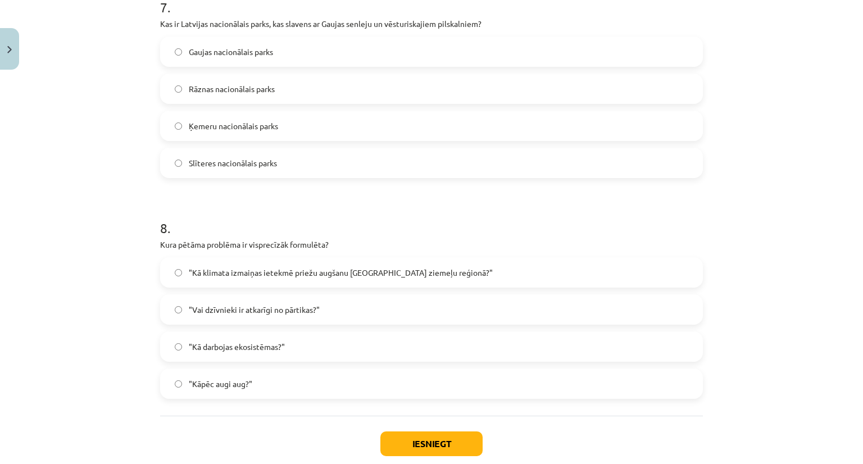
scroll to position [1695, 0]
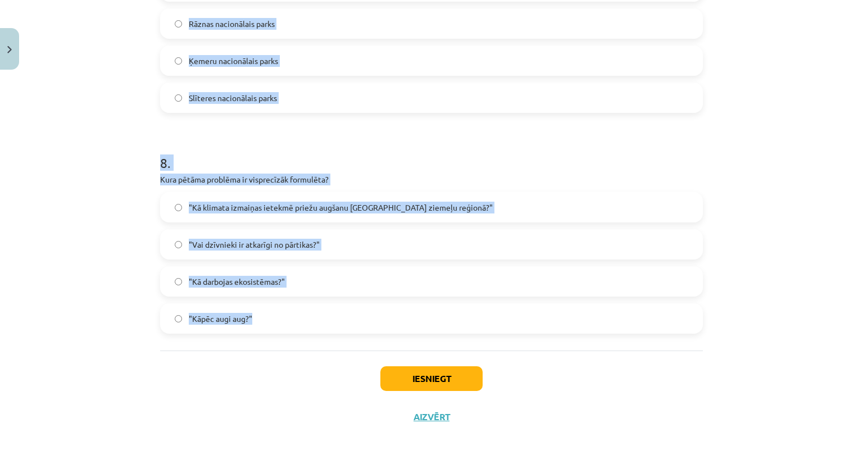
drag, startPoint x: 153, startPoint y: 48, endPoint x: 561, endPoint y: 328, distance: 495.2
copy form "4 . Kura Latvijas aizsargājamā dabas teritorija ir pazīstama ar saviem plašajie…"
click at [7, 192] on div "Mācību tēma: Bioloģijas 9. klases 1. ieskaites mācību materiāls #4 3. tēma. Kāp…" at bounding box center [431, 232] width 863 height 464
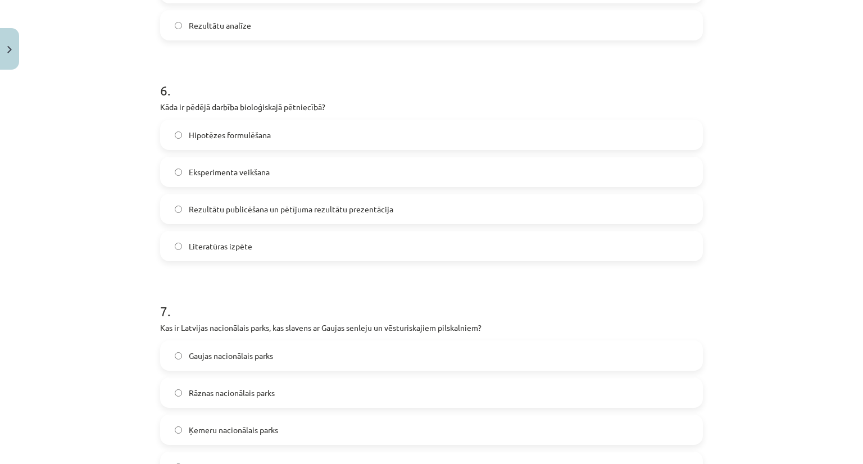
scroll to position [1327, 0]
click at [81, 142] on div "Mācību tēma: Bioloģijas 9. klases 1. ieskaites mācību materiāls #4 3. tēma. Kāp…" at bounding box center [431, 232] width 863 height 464
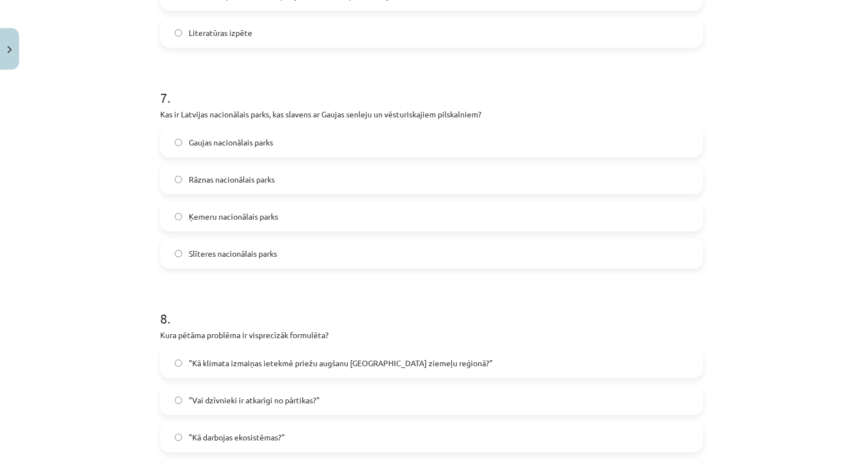
scroll to position [1557, 0]
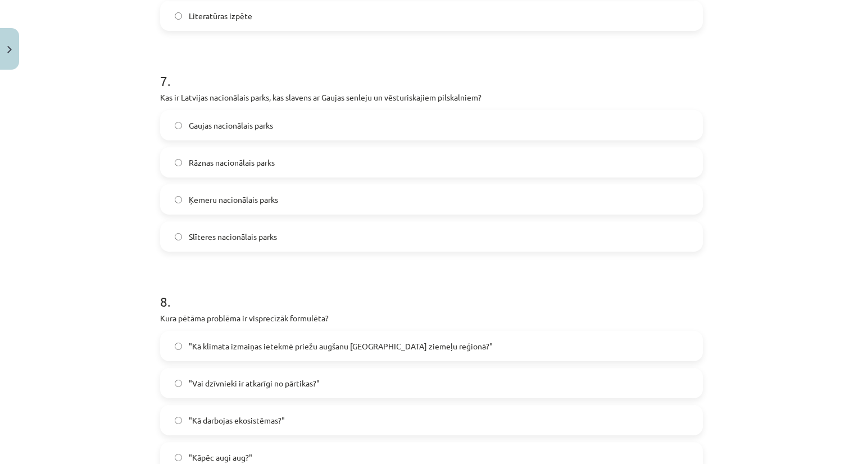
click at [38, 145] on div "Mācību tēma: Bioloģijas 9. klases 1. ieskaites mācību materiāls #4 3. tēma. Kāp…" at bounding box center [431, 232] width 863 height 464
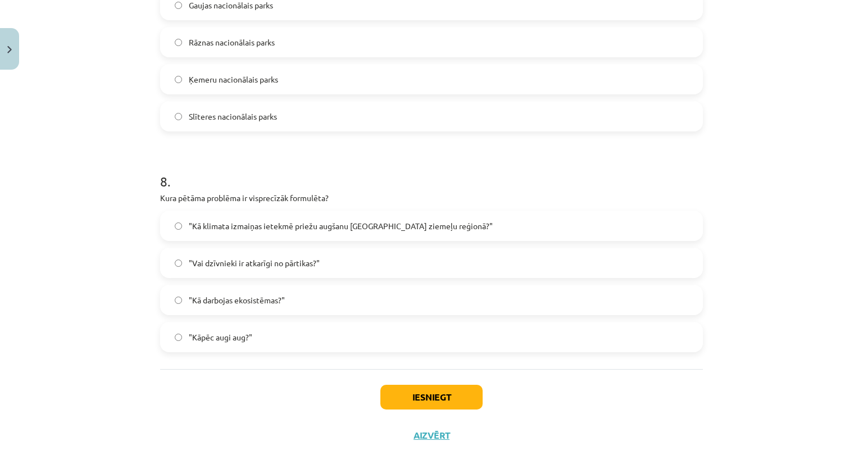
scroll to position [1695, 0]
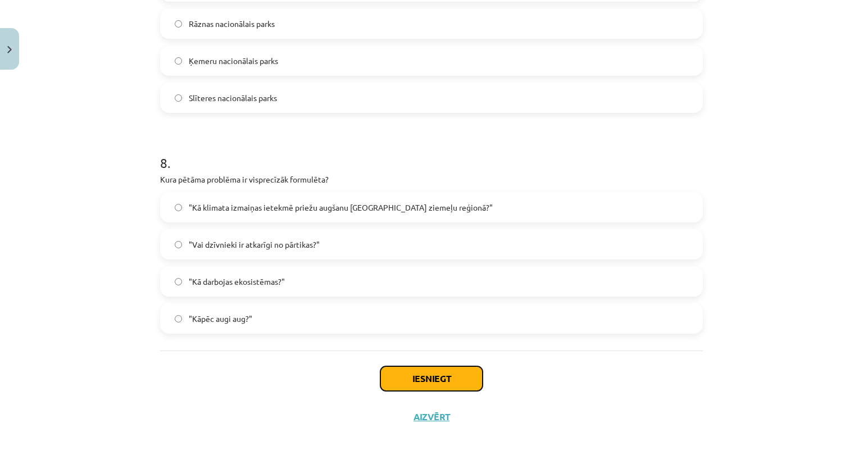
click at [430, 381] on button "Iesniegt" at bounding box center [432, 379] width 102 height 25
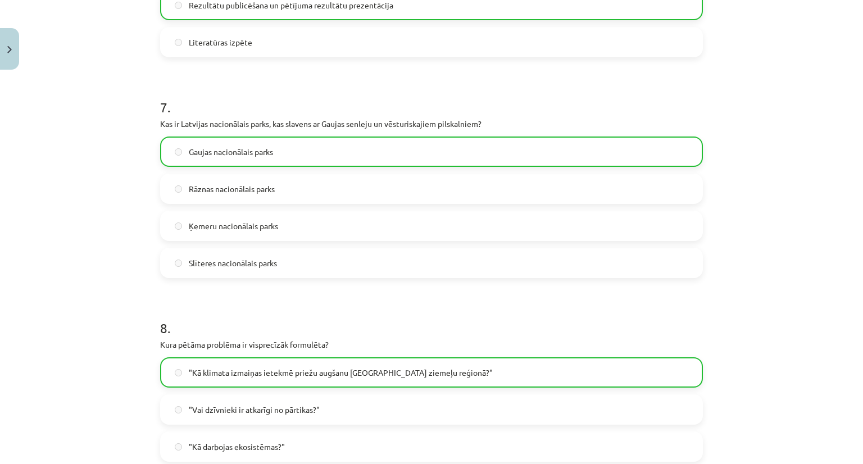
scroll to position [1731, 0]
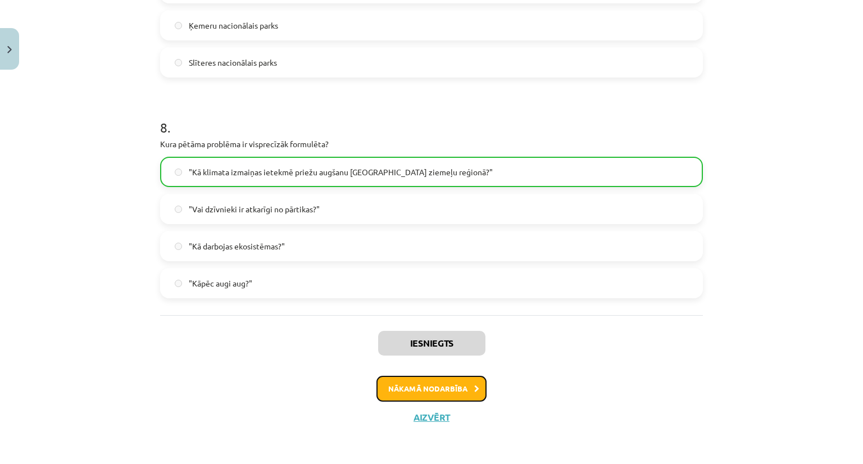
click at [461, 387] on button "Nākamā nodarbība" at bounding box center [432, 389] width 110 height 26
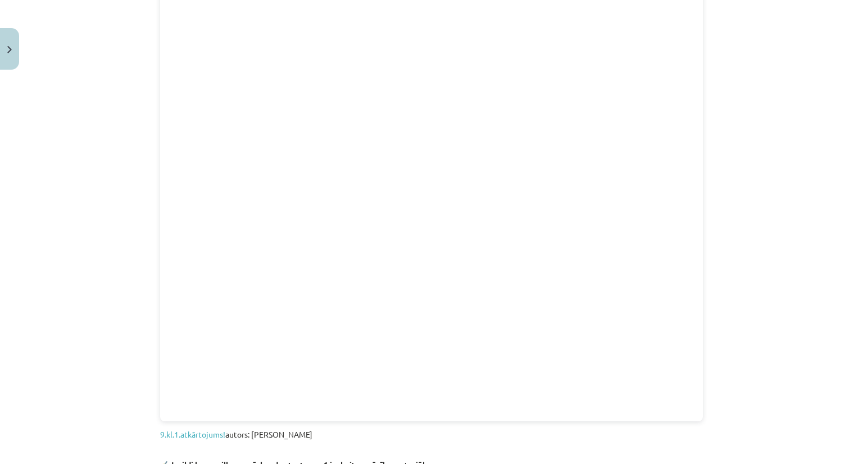
scroll to position [1177, 0]
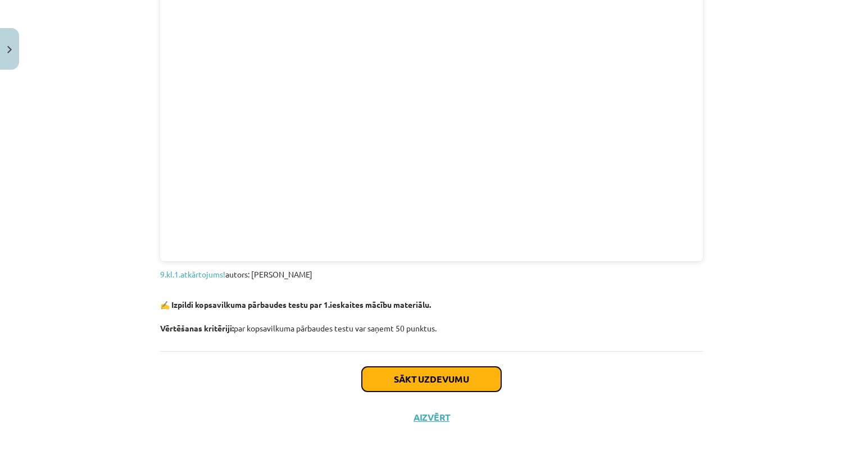
click at [428, 376] on button "Sākt uzdevumu" at bounding box center [431, 379] width 139 height 25
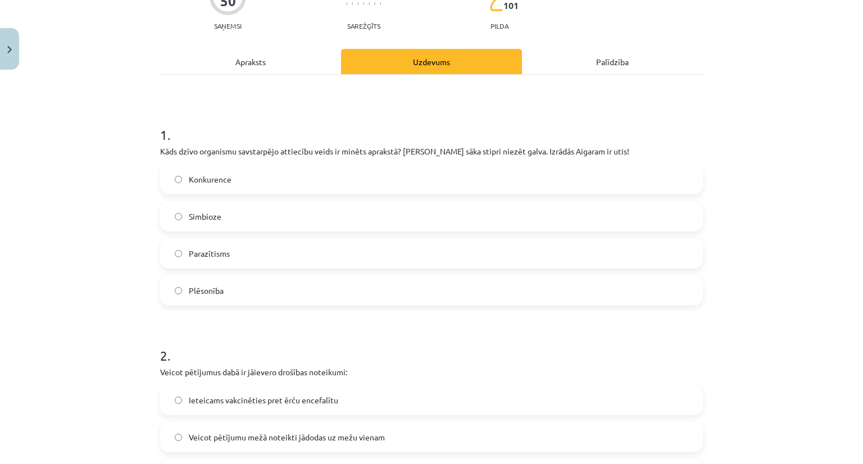
scroll to position [144, 0]
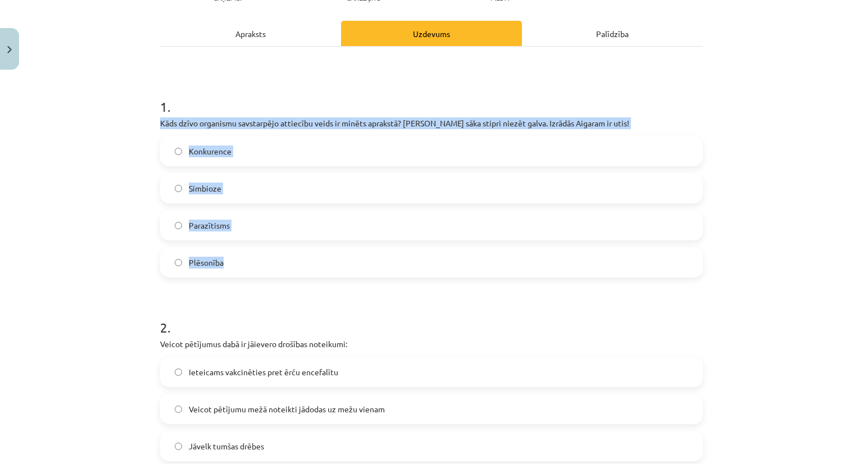
drag, startPoint x: 154, startPoint y: 121, endPoint x: 263, endPoint y: 269, distance: 184.2
copy div "Kāds dzīvo organismu savstarpējo attiecību veids ir minēts aprakstā? Aigaram sā…"
click at [93, 155] on div "Mācību tēma: Bioloģijas 9. klases 1. ieskaites mācību materiāls #5 Noslēguma te…" at bounding box center [431, 232] width 863 height 464
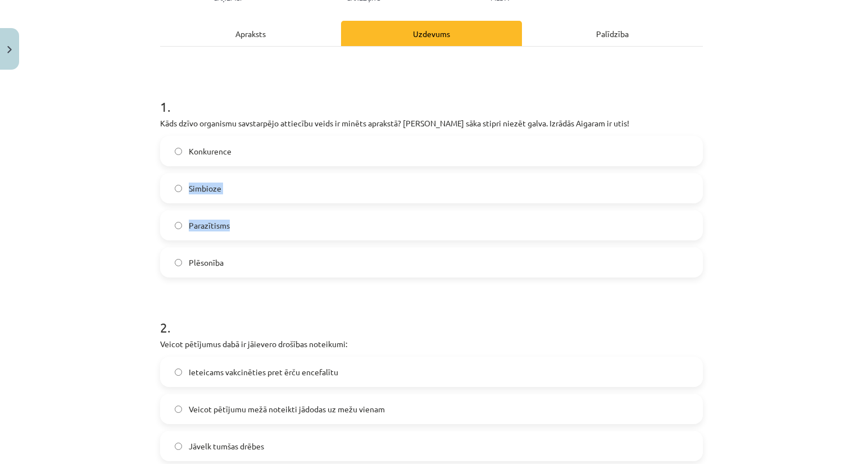
drag, startPoint x: 117, startPoint y: 248, endPoint x: 125, endPoint y: 156, distance: 92.6
click at [125, 156] on div "Mācību tēma: Bioloģijas 9. klases 1. ieskaites mācību materiāls #5 Noslēguma te…" at bounding box center [431, 232] width 863 height 464
click at [118, 205] on div "Mācību tēma: Bioloģijas 9. klases 1. ieskaites mācību materiāls #5 Noslēguma te…" at bounding box center [431, 232] width 863 height 464
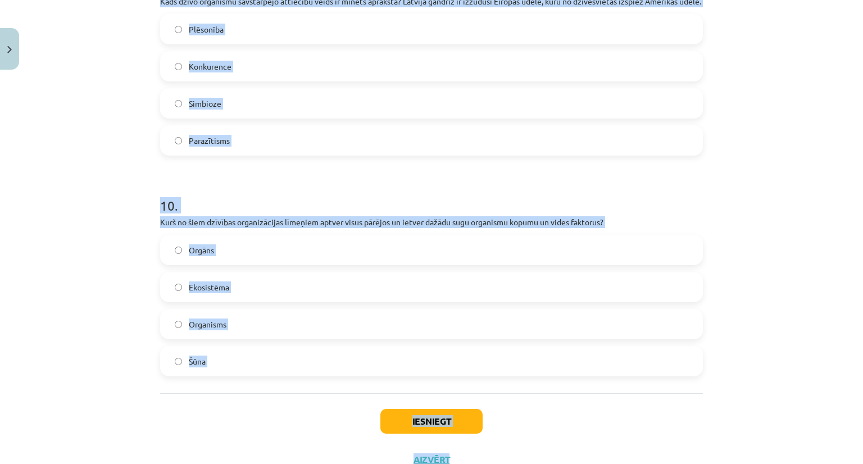
scroll to position [2550, 0]
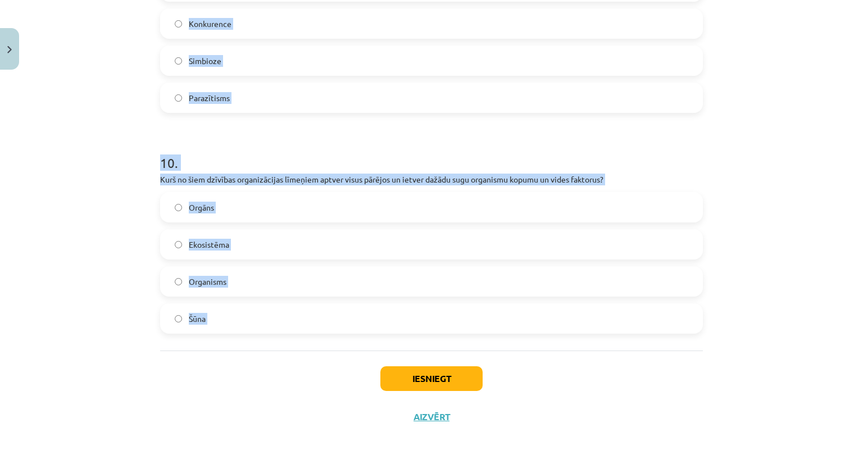
drag, startPoint x: 151, startPoint y: 133, endPoint x: 333, endPoint y: 385, distance: 311.3
click at [122, 157] on div "Mācību tēma: Bioloģijas 9. klases 1. ieskaites mācību materiāls #5 Noslēguma te…" at bounding box center [431, 232] width 863 height 464
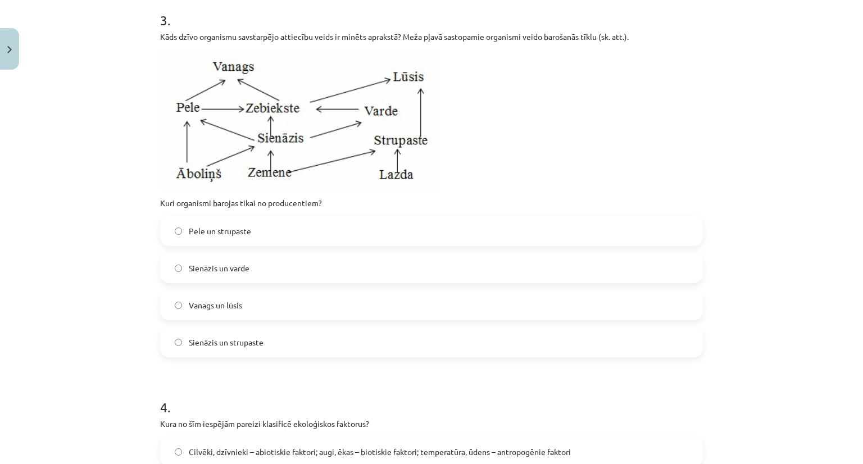
scroll to position [682, 0]
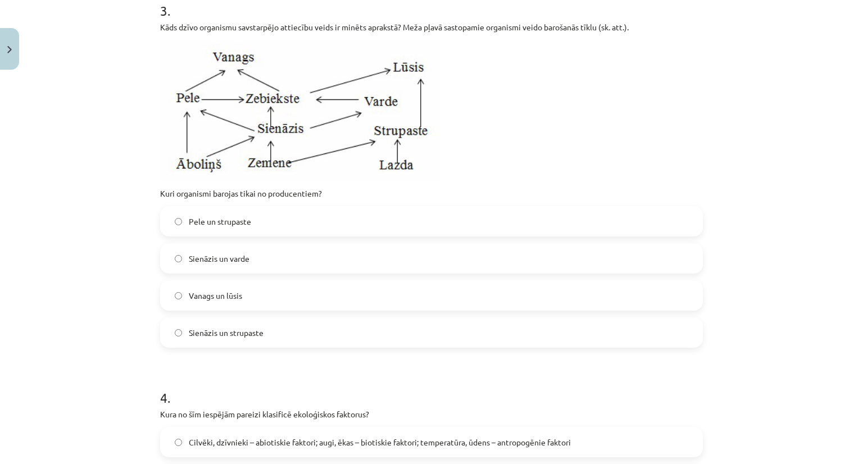
click at [134, 227] on div "Mācību tēma: Bioloģijas 9. klases 1. ieskaites mācību materiāls #5 Noslēguma te…" at bounding box center [431, 232] width 863 height 464
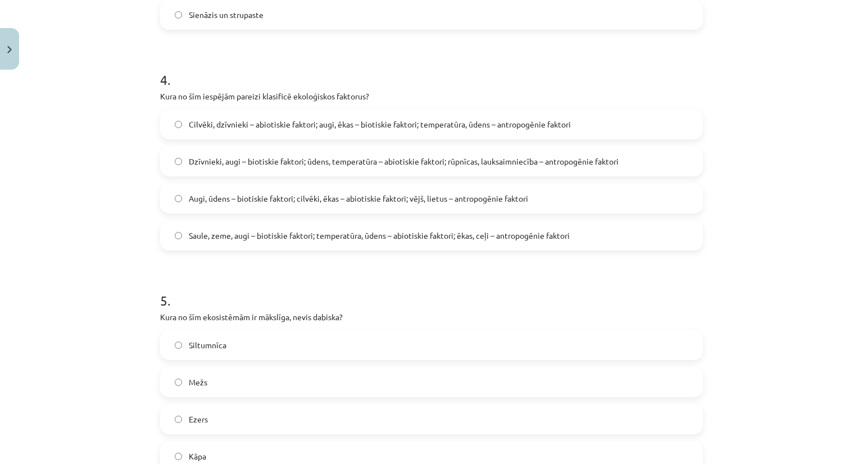
scroll to position [1005, 0]
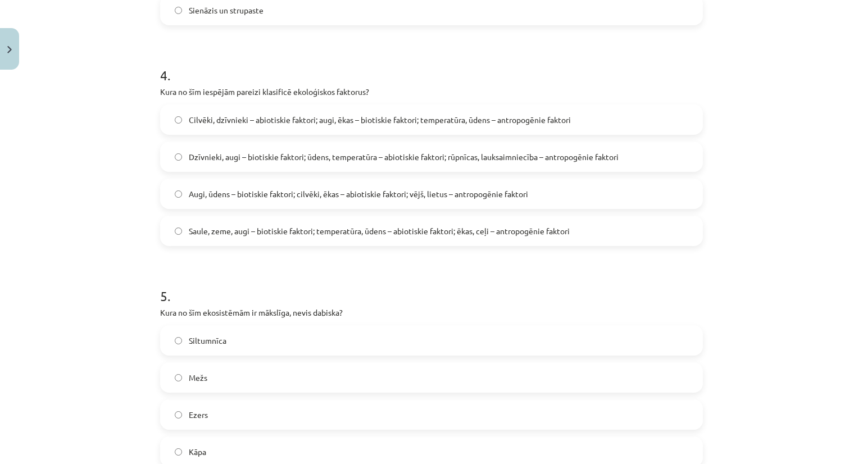
click at [70, 265] on div "Mācību tēma: Bioloģijas 9. klases 1. ieskaites mācību materiāls #5 Noslēguma te…" at bounding box center [431, 232] width 863 height 464
click at [173, 156] on div "Mācību tēma: Bioloģijas 9. klases 1. ieskaites mācību materiāls #5 Noslēguma te…" at bounding box center [431, 232] width 863 height 464
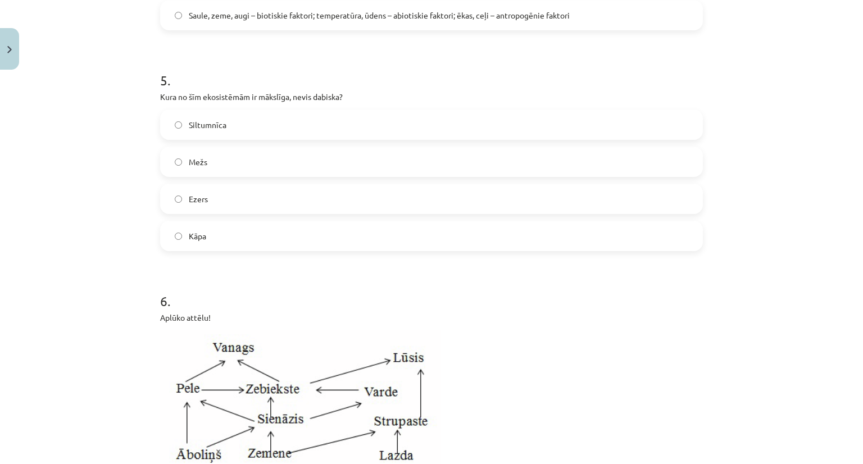
scroll to position [1255, 0]
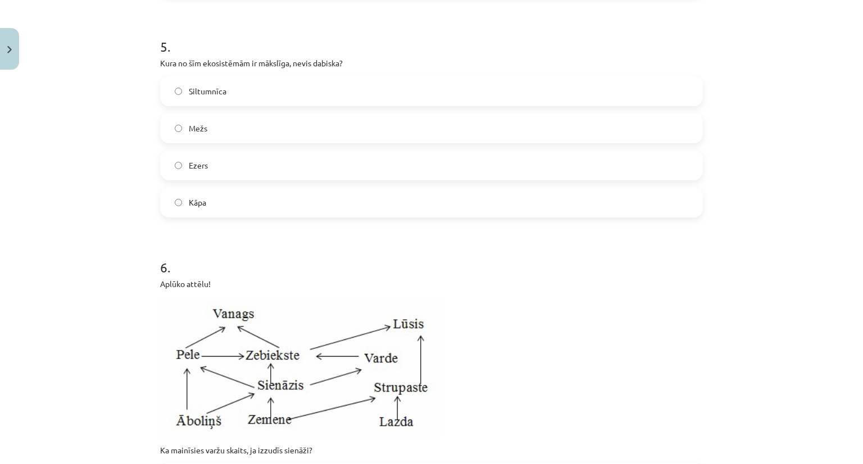
click at [114, 220] on div "Mācību tēma: Bioloģijas 9. klases 1. ieskaites mācību materiāls #5 Noslēguma te…" at bounding box center [431, 232] width 863 height 464
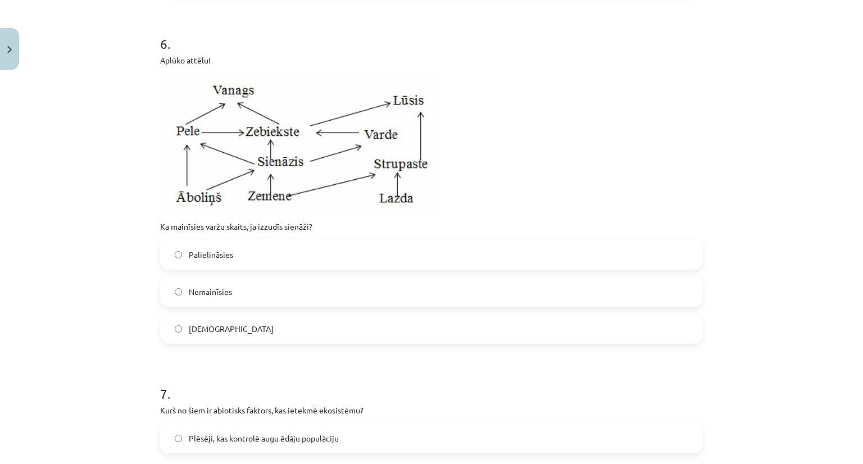
scroll to position [1494, 0]
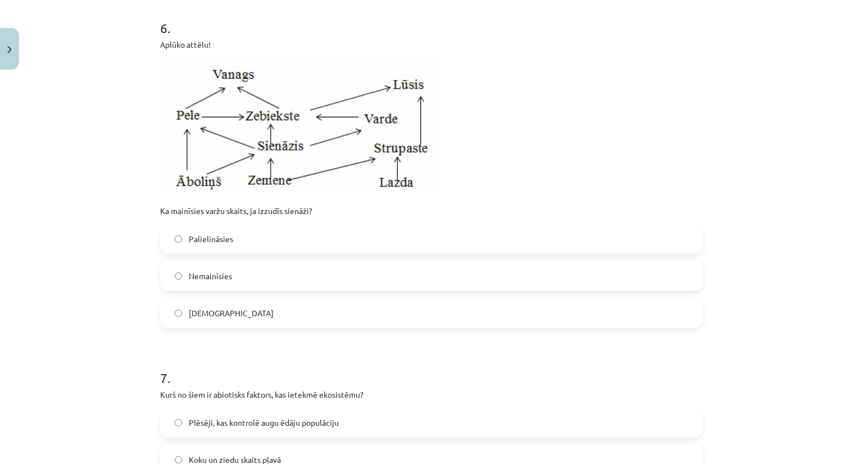
drag, startPoint x: 98, startPoint y: 187, endPoint x: 110, endPoint y: 128, distance: 60.3
click at [110, 128] on div "Mācību tēma: Bioloģijas 9. klases 1. ieskaites mācību materiāls #5 Noslēguma te…" at bounding box center [431, 232] width 863 height 464
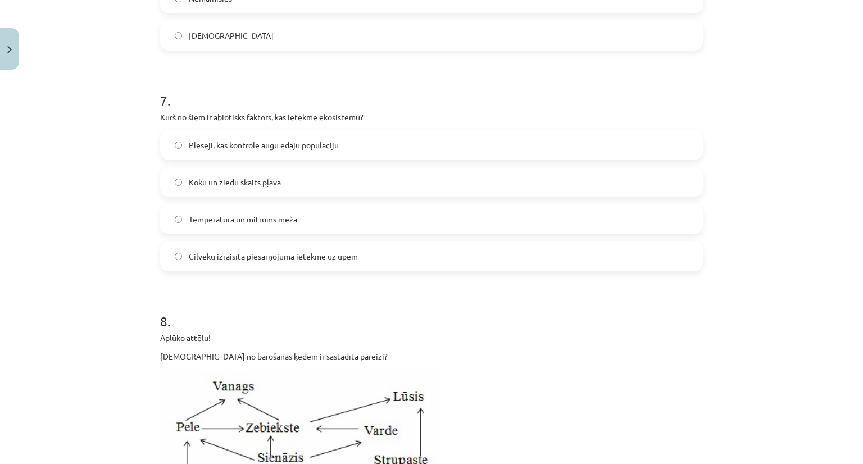
scroll to position [1797, 0]
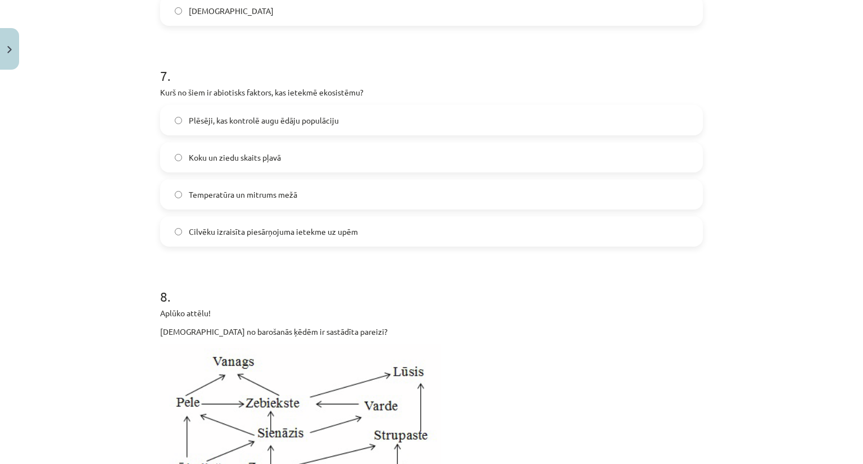
click at [173, 192] on div "Mācību tēma: Bioloģijas 9. klases 1. ieskaites mācību materiāls #5 Noslēguma te…" at bounding box center [431, 232] width 863 height 464
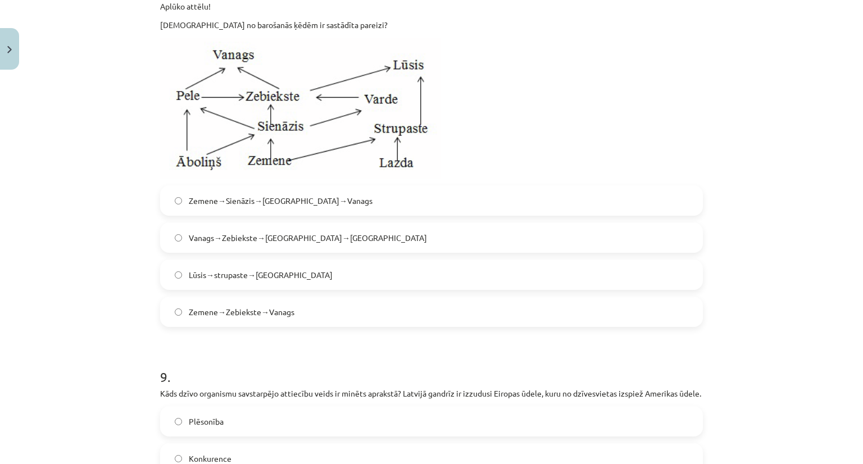
scroll to position [2106, 0]
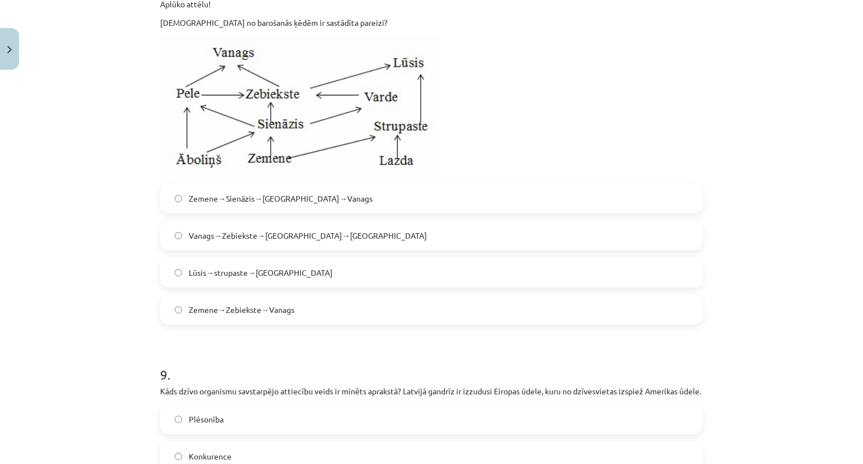
click at [106, 195] on div "Mācību tēma: Bioloģijas 9. klases 1. ieskaites mācību materiāls #5 Noslēguma te…" at bounding box center [431, 232] width 863 height 464
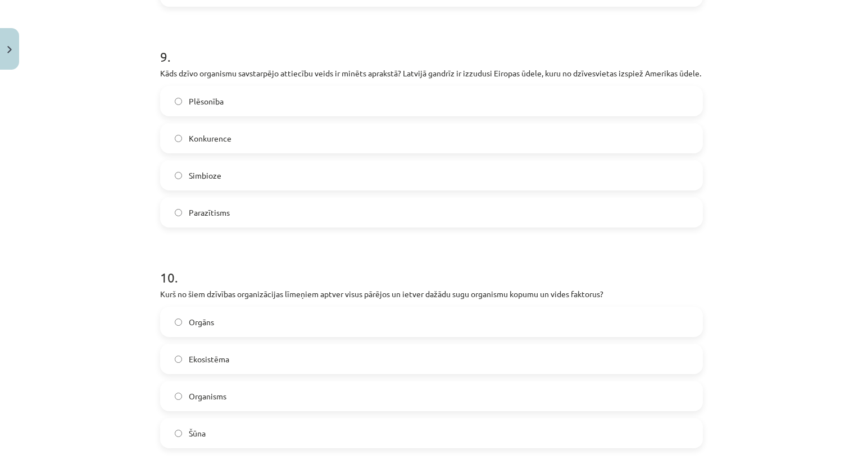
scroll to position [2427, 0]
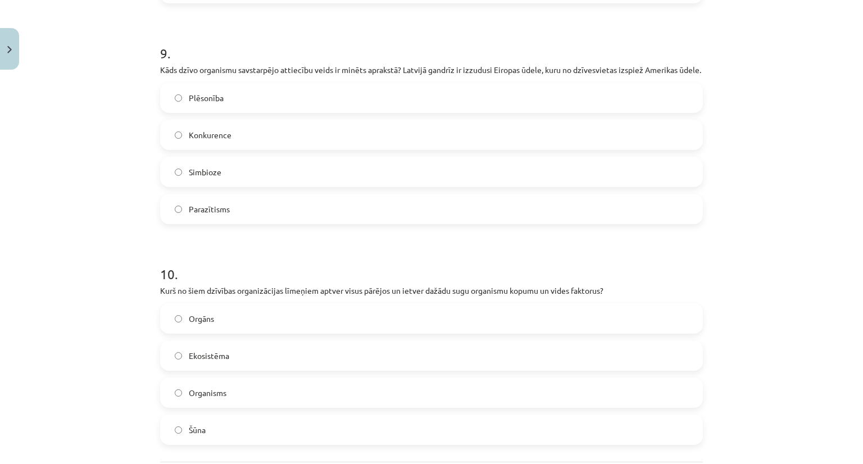
click at [173, 144] on div "Mācību tēma: Bioloģijas 9. klases 1. ieskaites mācību materiāls #5 Noslēguma te…" at bounding box center [431, 232] width 863 height 464
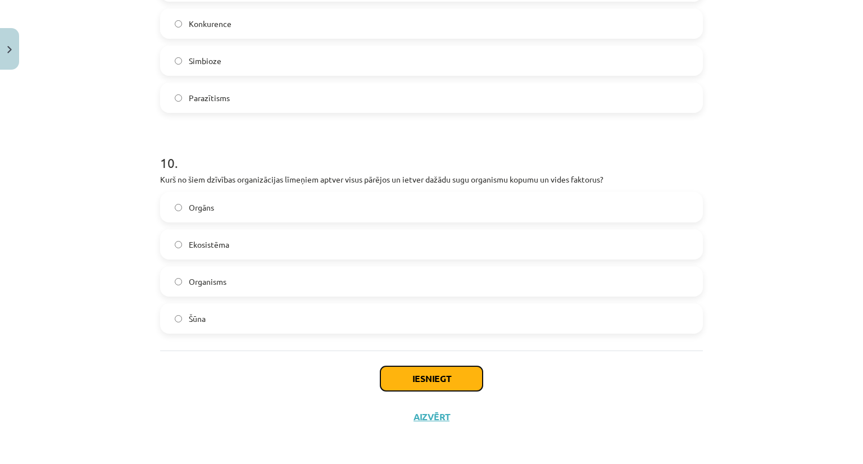
click at [407, 374] on button "Iesniegt" at bounding box center [432, 379] width 102 height 25
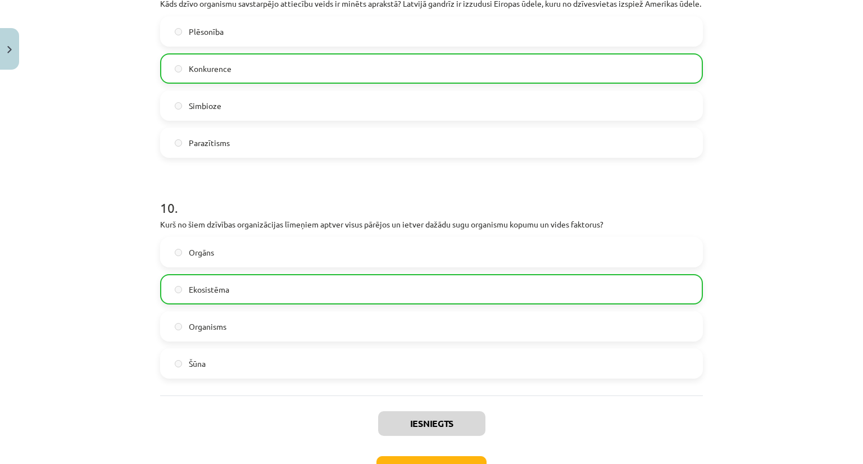
scroll to position [2586, 0]
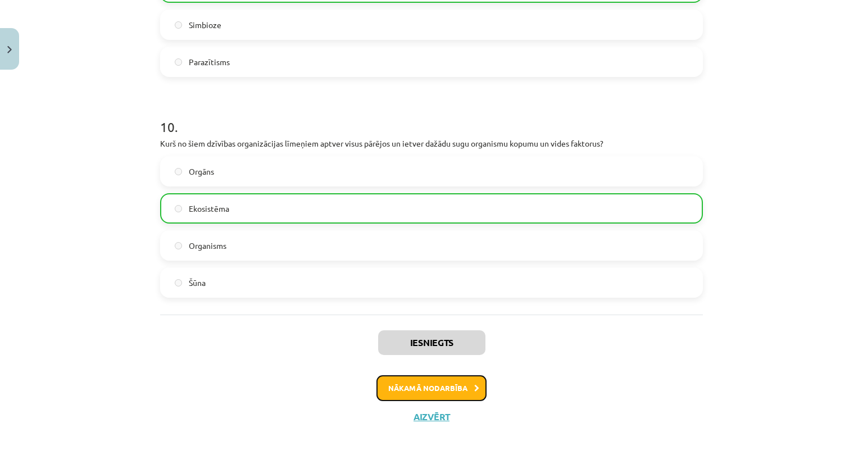
click at [418, 390] on button "Nākamā nodarbība" at bounding box center [432, 389] width 110 height 26
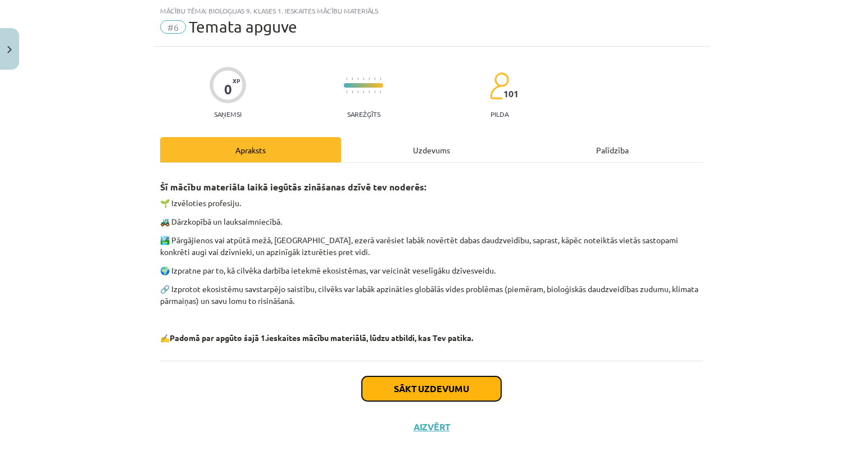
click at [432, 380] on button "Sākt uzdevumu" at bounding box center [431, 389] width 139 height 25
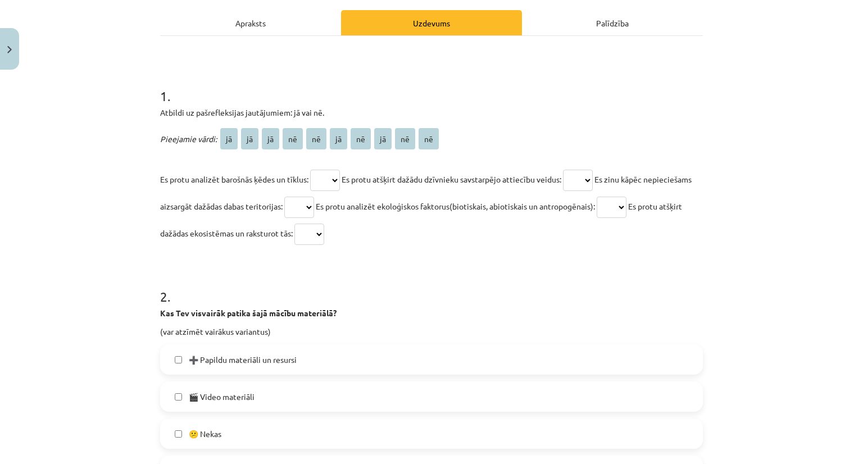
scroll to position [161, 0]
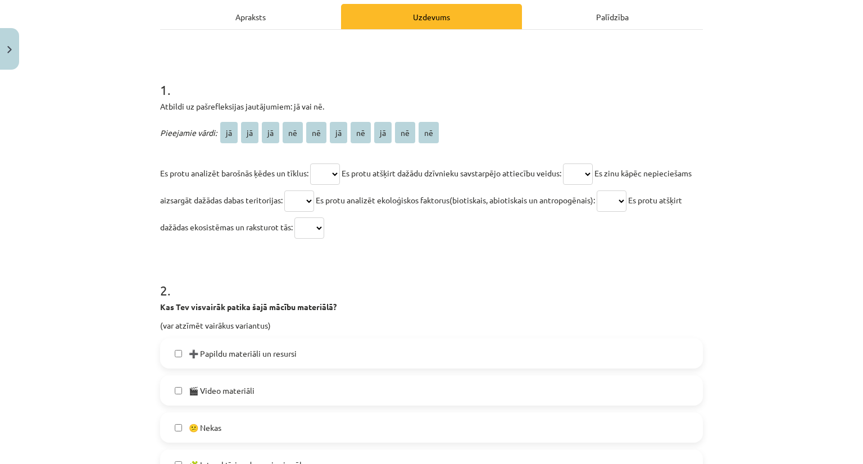
click at [335, 174] on select "** ** ** ** ** ** ** ** ** **" at bounding box center [325, 174] width 30 height 21
select select "**"
click at [310, 164] on select "** ** ** ** ** ** ** ** ** **" at bounding box center [325, 174] width 30 height 21
click at [495, 273] on h1 "2 ." at bounding box center [431, 280] width 543 height 35
click at [593, 170] on select "** ** ** ** ** ** ** ** ** **" at bounding box center [578, 174] width 30 height 21
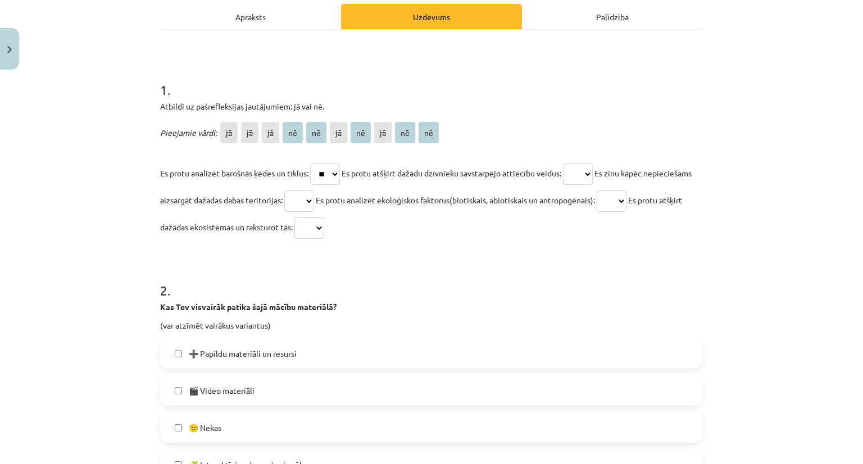
select select "**"
click at [569, 164] on select "** ** ** ** ** ** ** ** ** **" at bounding box center [578, 174] width 30 height 21
click at [314, 202] on select "** ** ** ** ** ** ** ** ** **" at bounding box center [299, 201] width 30 height 21
select select "**"
click at [314, 191] on select "** ** ** ** ** ** ** ** ** **" at bounding box center [299, 201] width 30 height 21
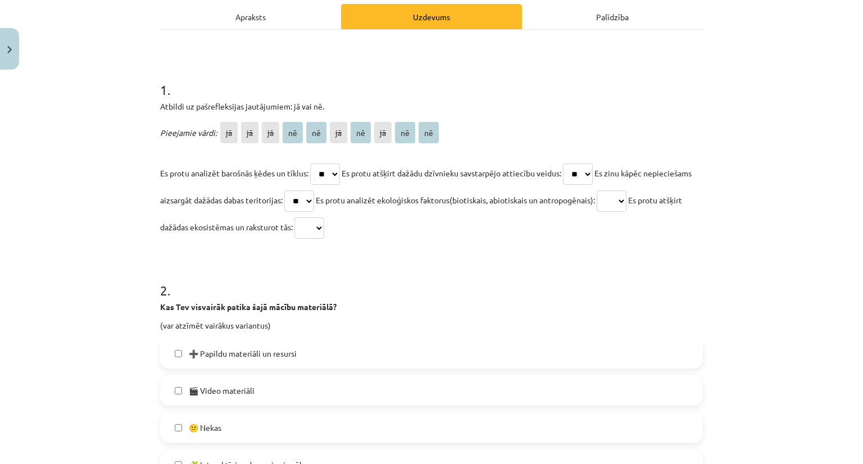
click at [627, 206] on select "** ** ** ** ** ** ** ** ** **" at bounding box center [612, 201] width 30 height 21
select select "**"
click at [627, 191] on select "** ** ** ** ** ** ** ** ** **" at bounding box center [612, 201] width 30 height 21
click at [324, 230] on select "** ** ** ** ** ** ** ** ** **" at bounding box center [310, 228] width 30 height 21
select select "**"
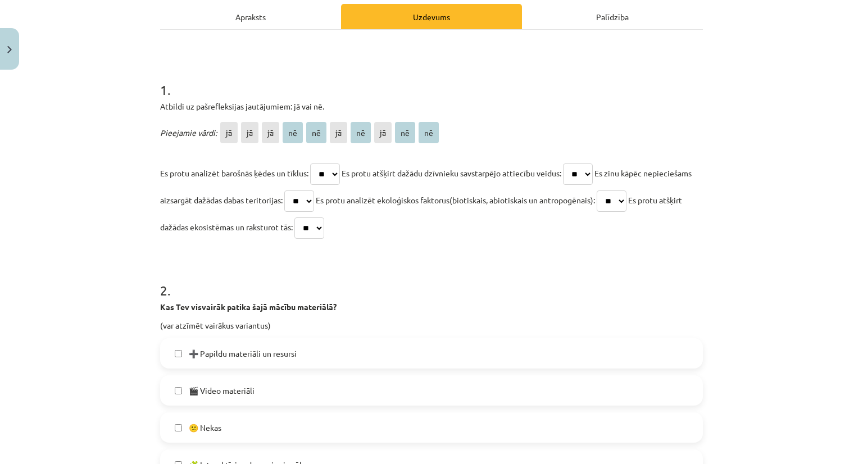
click at [324, 218] on select "** ** ** ** ** ** ** ** ** **" at bounding box center [310, 228] width 30 height 21
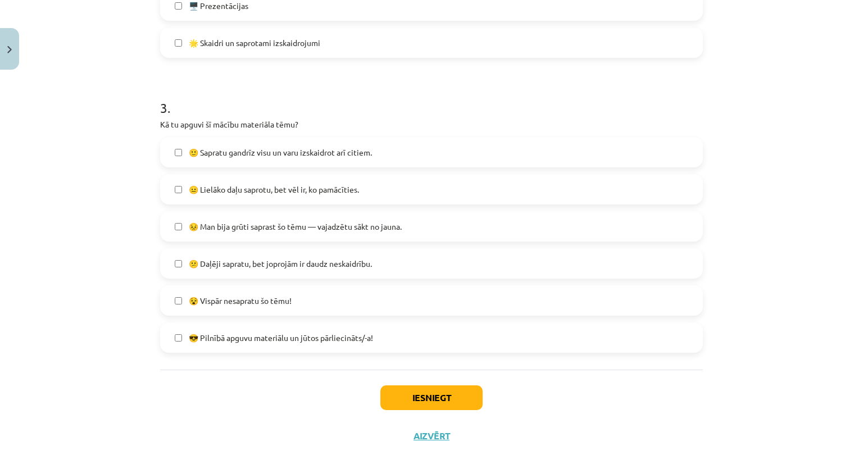
scroll to position [733, 0]
click at [421, 387] on button "Iesniegt" at bounding box center [432, 397] width 102 height 25
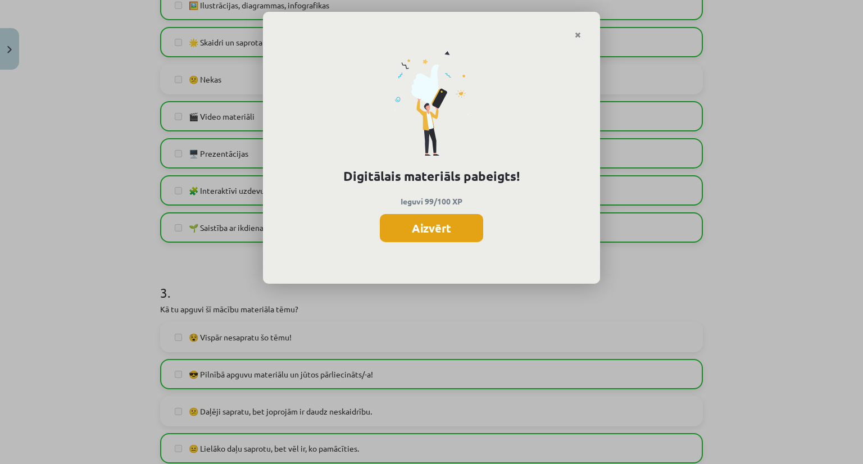
click at [426, 227] on button "Aizvērt" at bounding box center [431, 228] width 103 height 28
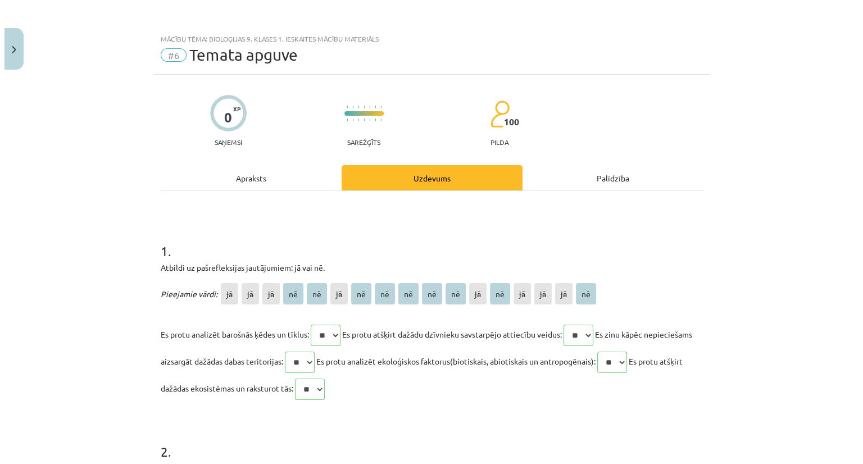
scroll to position [0, 0]
click at [12, 47] on button "Close" at bounding box center [9, 49] width 19 height 42
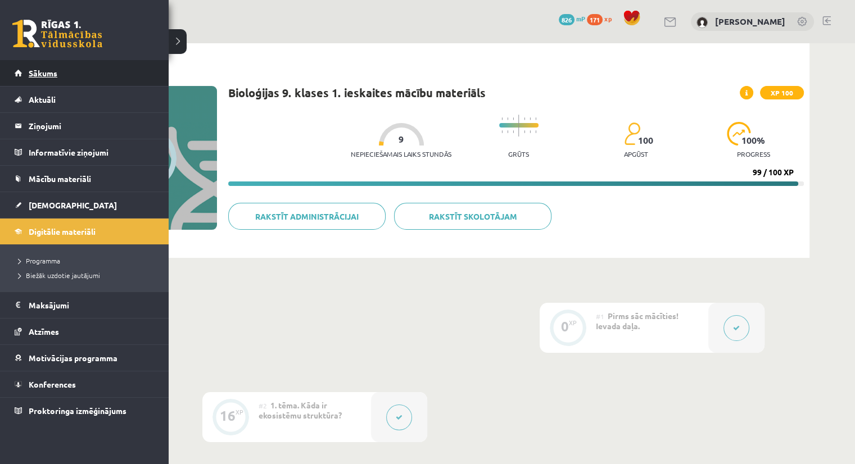
click at [27, 75] on link "Sākums" at bounding box center [85, 73] width 140 height 26
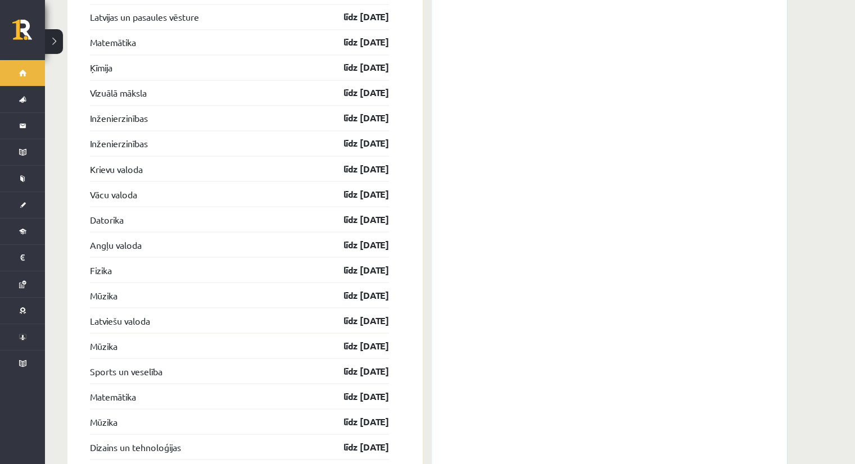
scroll to position [1970, 0]
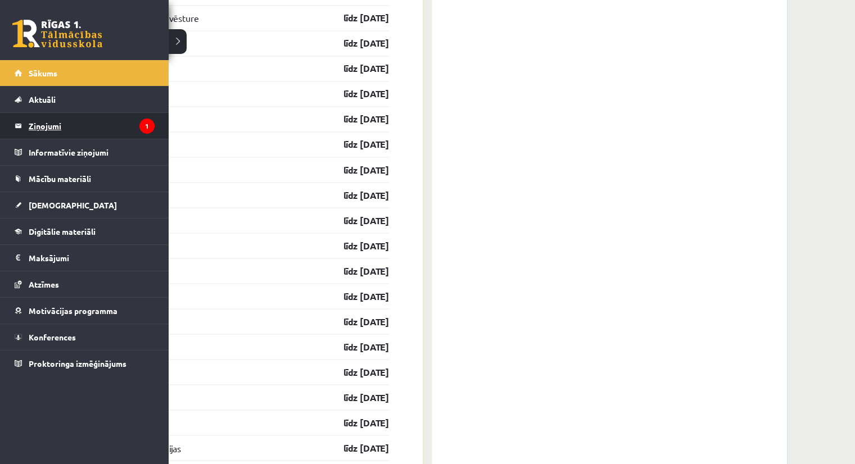
click at [39, 124] on legend "Ziņojumi 1" at bounding box center [92, 126] width 126 height 26
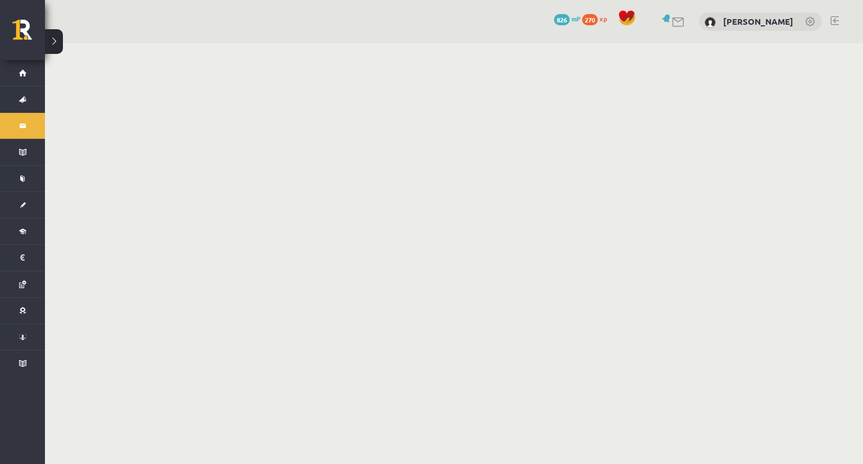
click at [54, 34] on button at bounding box center [54, 41] width 18 height 25
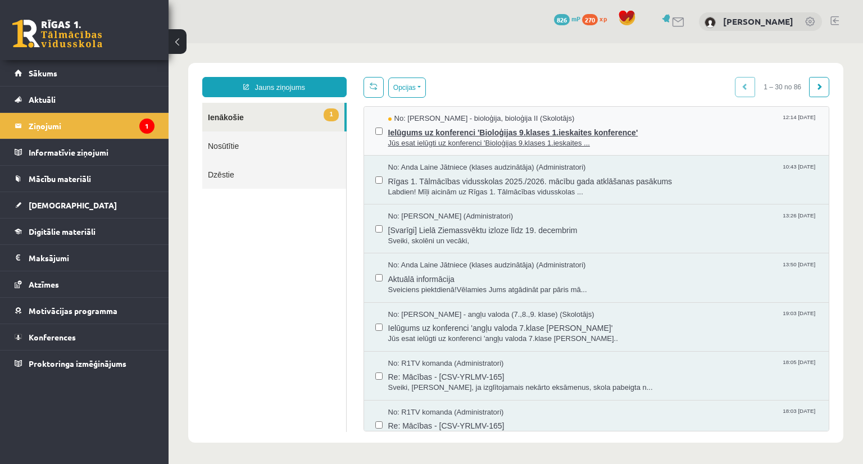
click at [468, 127] on span "Ielūgums uz konferenci 'Bioloģijas 9.klases 1.ieskaites konference'" at bounding box center [603, 131] width 430 height 14
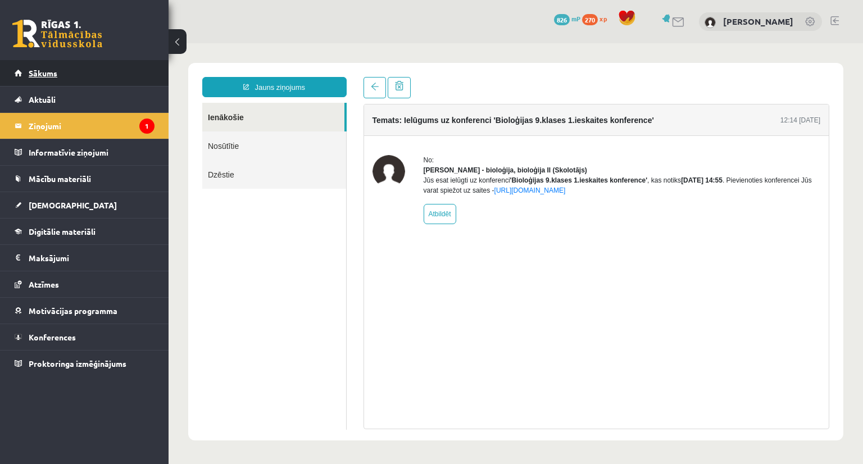
click at [38, 74] on span "Sākums" at bounding box center [43, 73] width 29 height 10
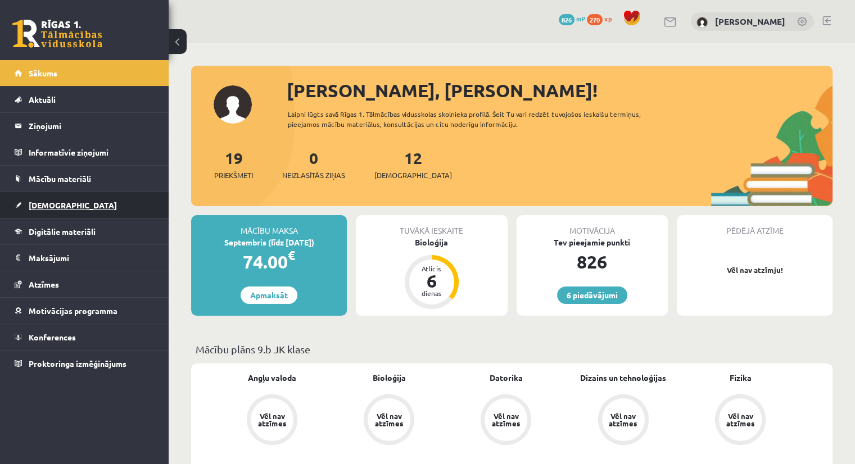
click at [58, 198] on link "[DEMOGRAPHIC_DATA]" at bounding box center [85, 205] width 140 height 26
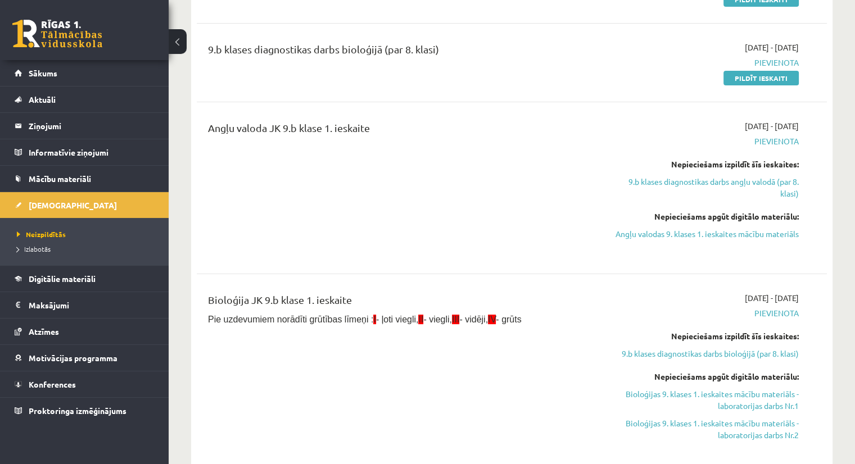
scroll to position [198, 0]
click at [272, 82] on div "9.b klases diagnostikas darbs bioloģijā (par 8. klasi)" at bounding box center [402, 63] width 405 height 42
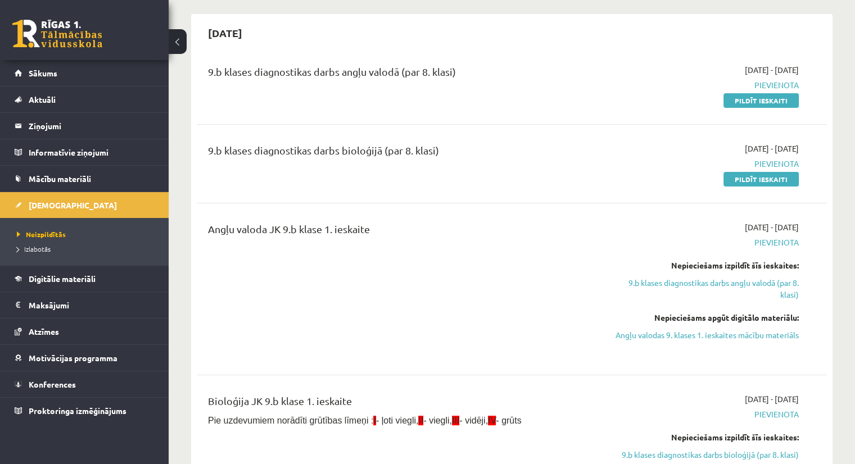
scroll to position [0, 0]
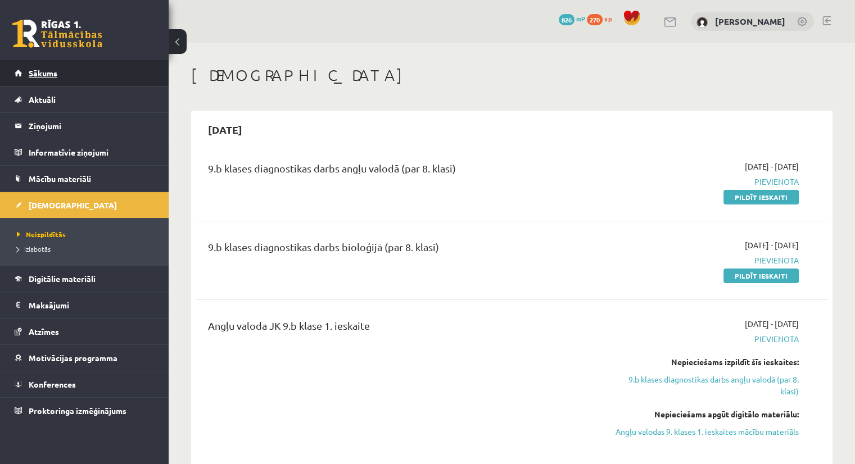
click at [49, 74] on span "Sākums" at bounding box center [43, 73] width 29 height 10
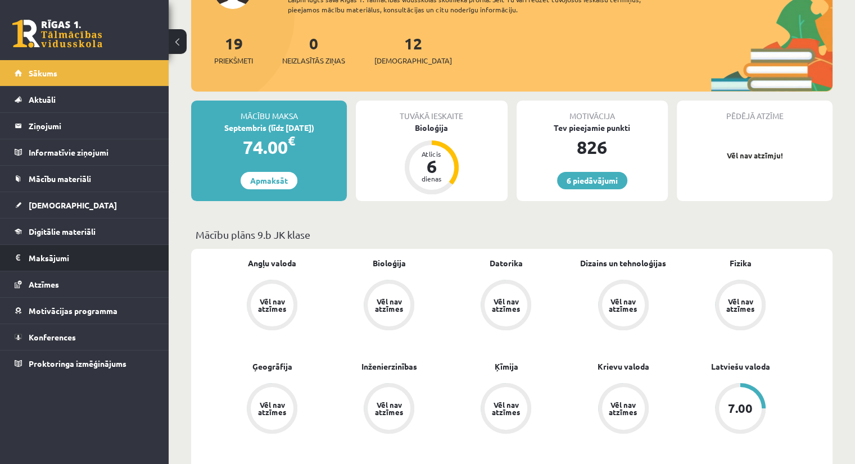
scroll to position [115, 0]
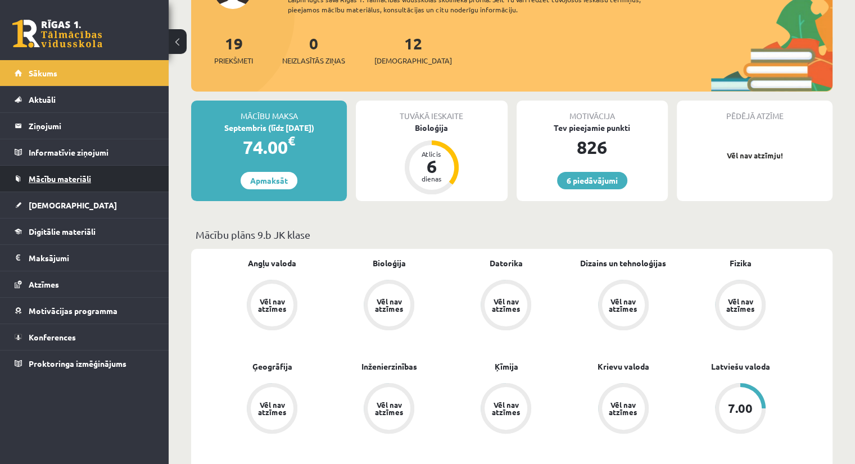
click at [64, 187] on link "Mācību materiāli" at bounding box center [85, 179] width 140 height 26
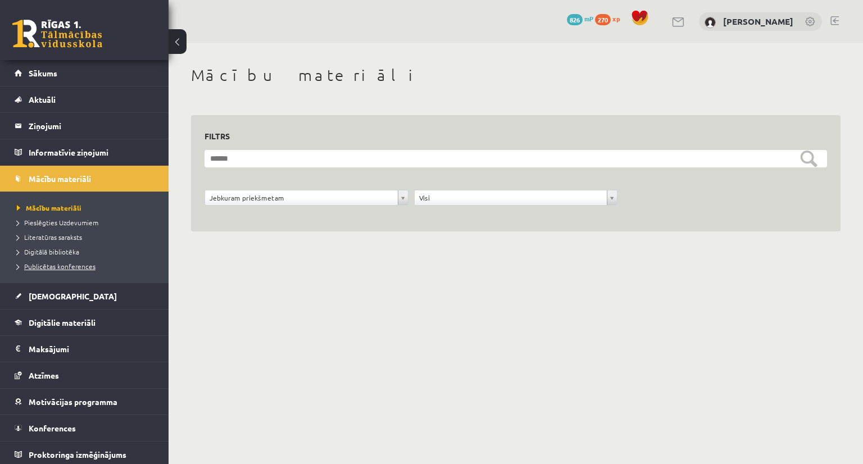
click at [51, 266] on span "Publicētas konferences" at bounding box center [56, 266] width 79 height 9
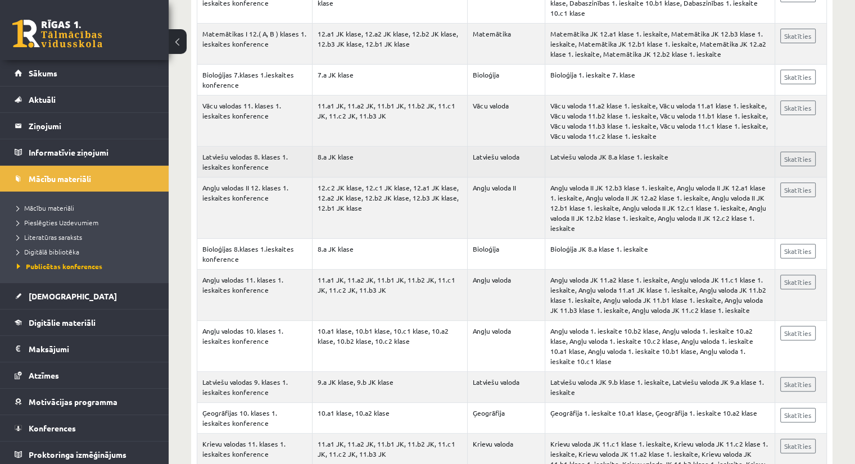
scroll to position [328, 0]
click at [801, 151] on link "Skatīties" at bounding box center [797, 158] width 35 height 15
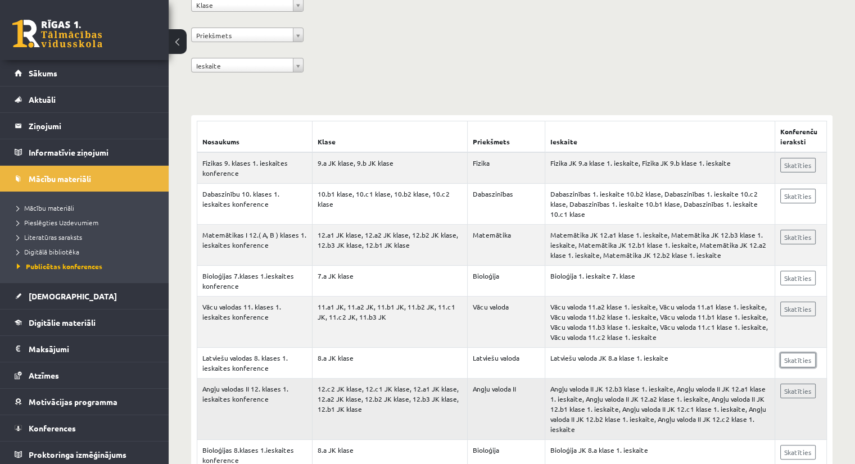
scroll to position [123, 0]
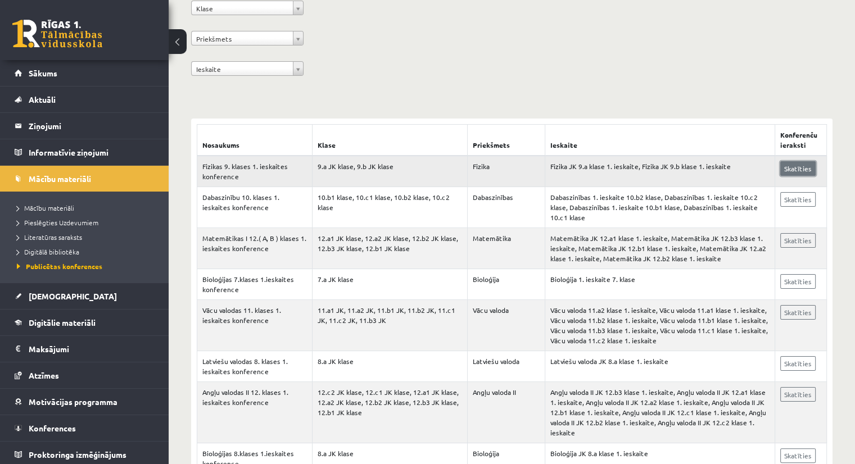
click at [794, 170] on link "Skatīties" at bounding box center [797, 168] width 35 height 15
click at [42, 69] on span "Sākums" at bounding box center [43, 73] width 29 height 10
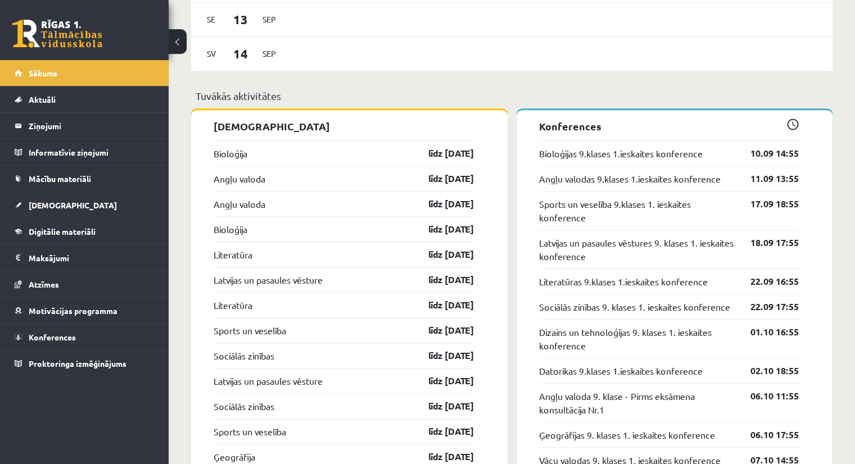
scroll to position [1039, 0]
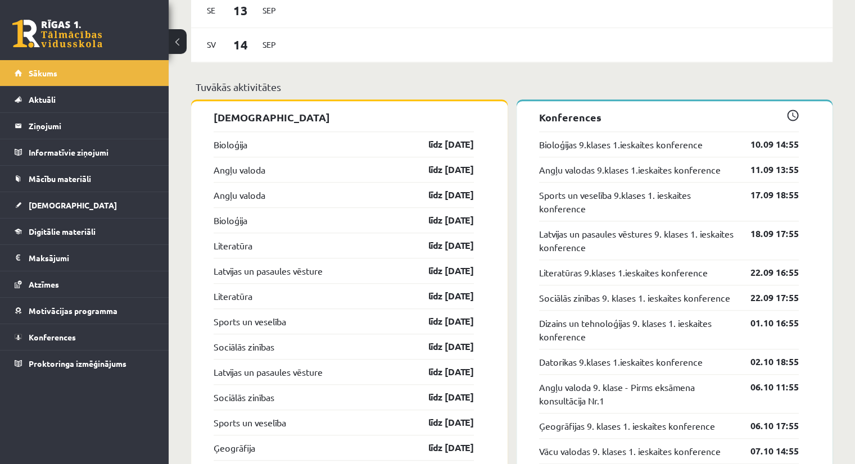
click at [577, 373] on div "Datorikas 9.klases 1.ieskaites konference 02.10 18:55" at bounding box center [669, 361] width 260 height 25
click at [55, 148] on legend "Informatīvie ziņojumi 0" at bounding box center [92, 152] width 126 height 26
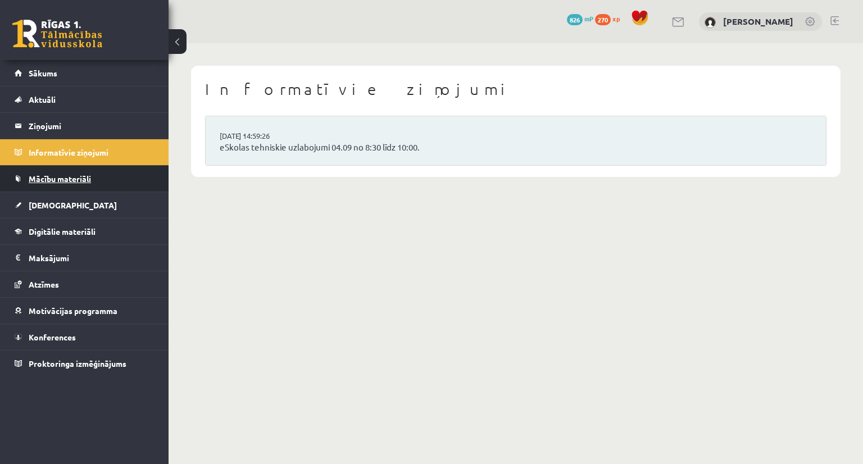
click at [67, 178] on span "Mācību materiāli" at bounding box center [60, 179] width 62 height 10
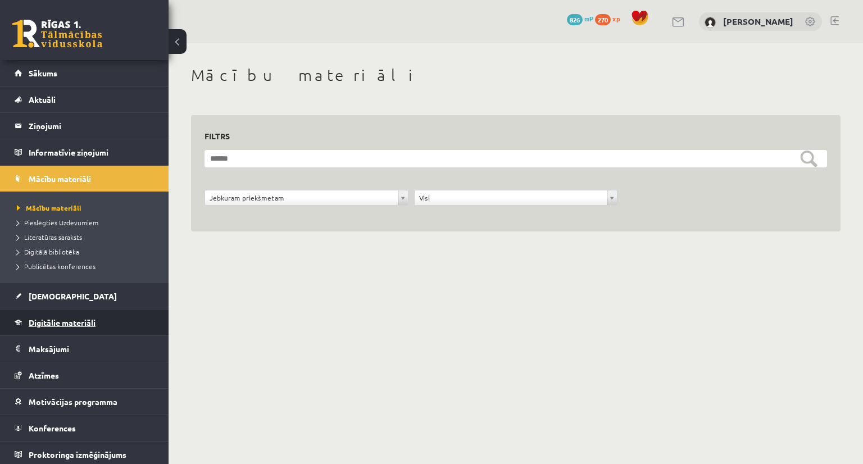
click at [65, 322] on span "Digitālie materiāli" at bounding box center [62, 323] width 67 height 10
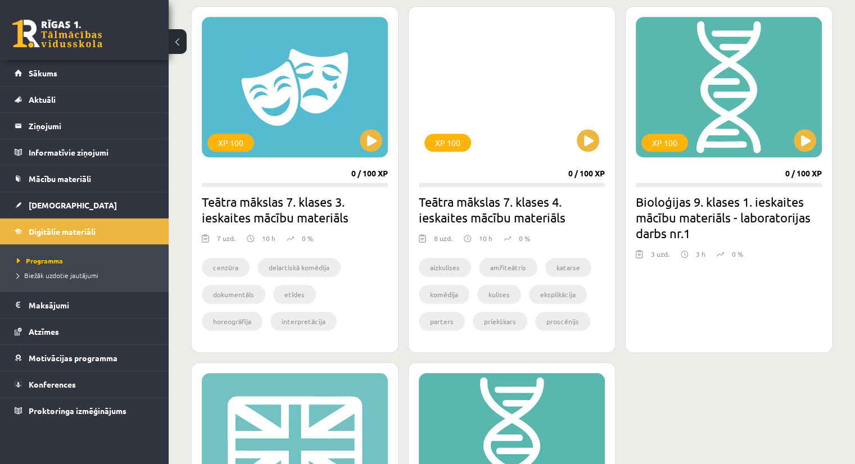
scroll to position [1025, 0]
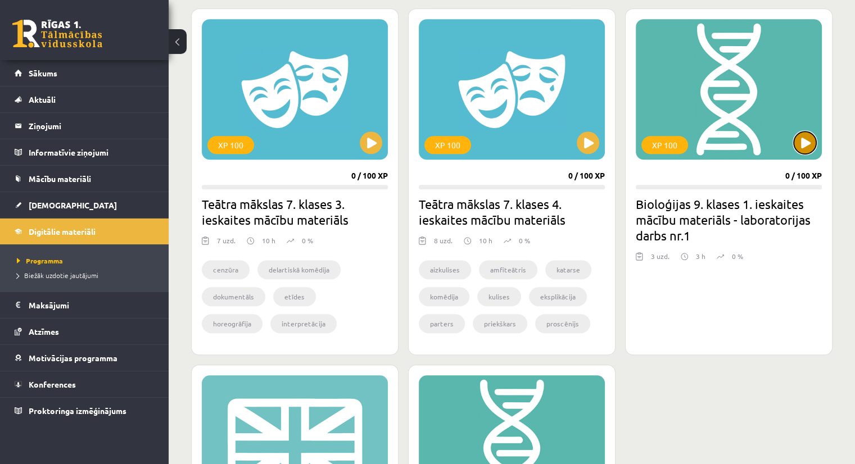
click at [804, 139] on button at bounding box center [805, 143] width 22 height 22
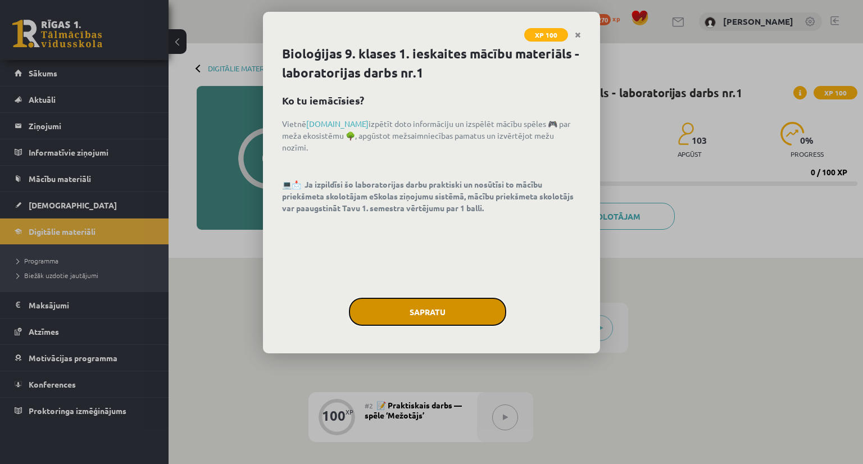
click at [445, 298] on button "Sapratu" at bounding box center [427, 312] width 157 height 28
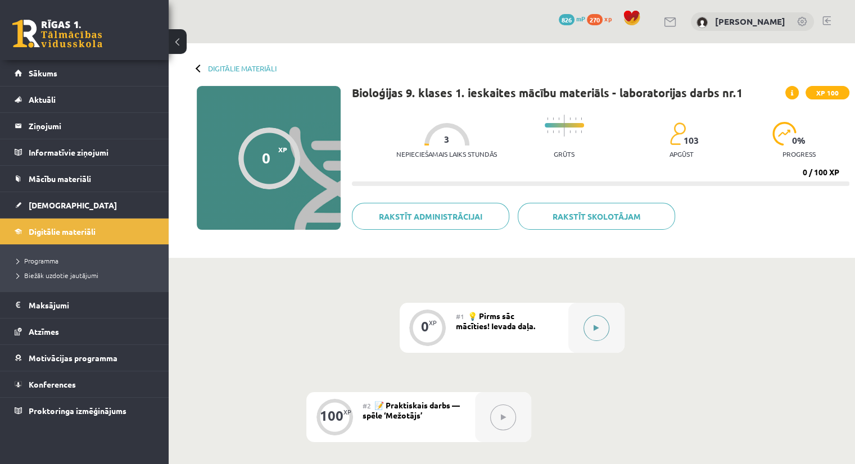
click at [595, 329] on icon at bounding box center [596, 328] width 5 height 7
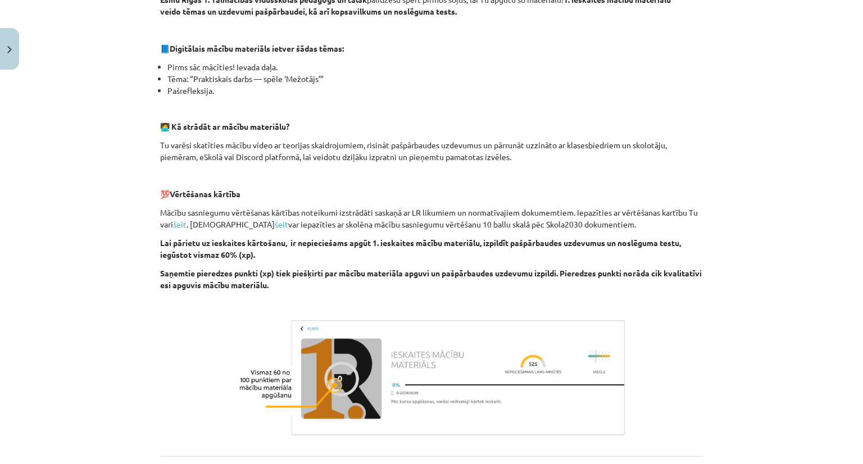
scroll to position [331, 0]
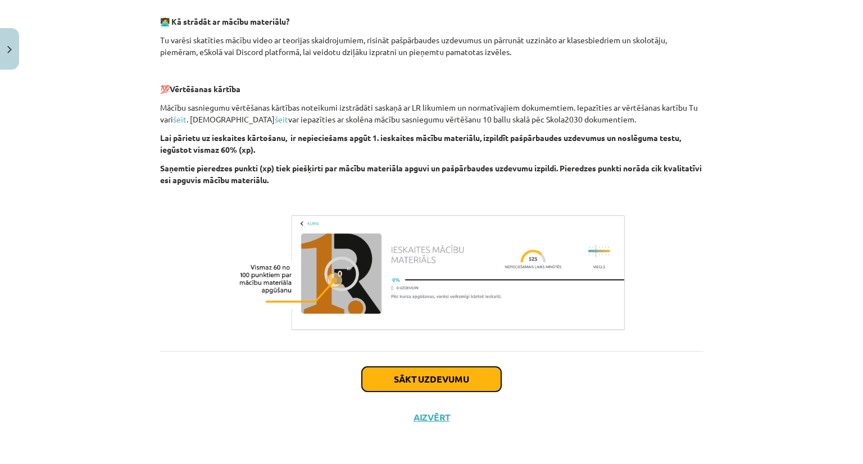
click at [415, 381] on button "Sākt uzdevumu" at bounding box center [431, 379] width 139 height 25
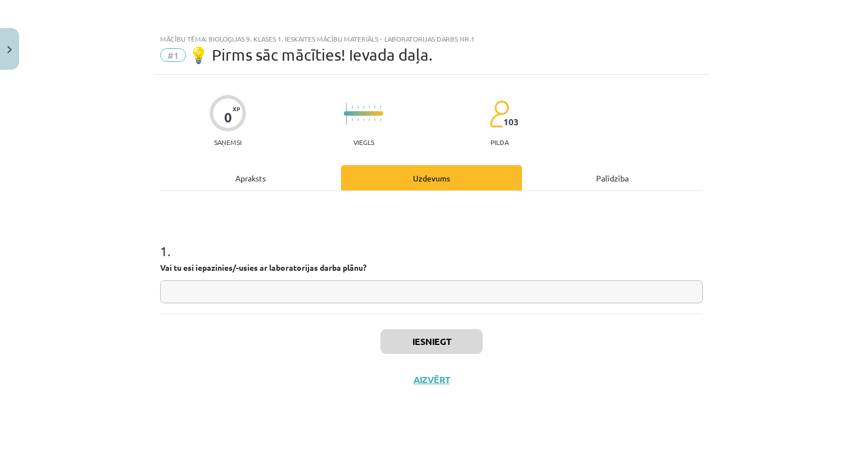
click at [307, 284] on input "text" at bounding box center [431, 292] width 543 height 23
type input "**"
click at [423, 337] on button "Iesniegt" at bounding box center [432, 341] width 102 height 25
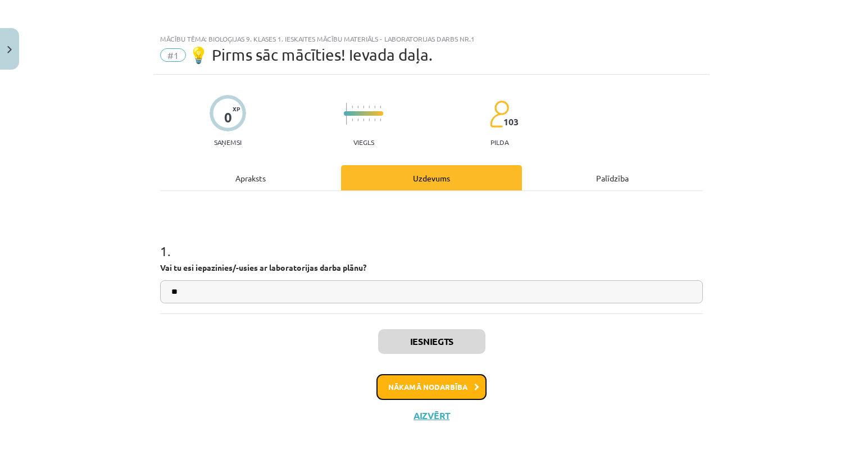
click at [437, 378] on button "Nākamā nodarbība" at bounding box center [432, 387] width 110 height 26
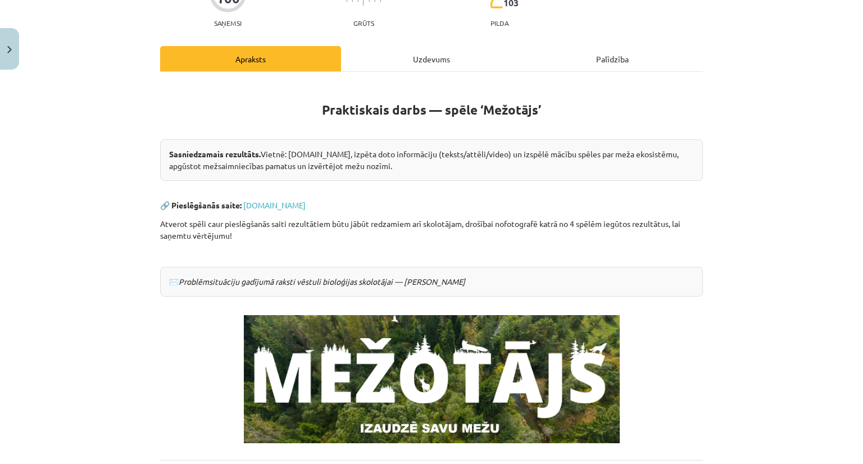
scroll to position [119, 0]
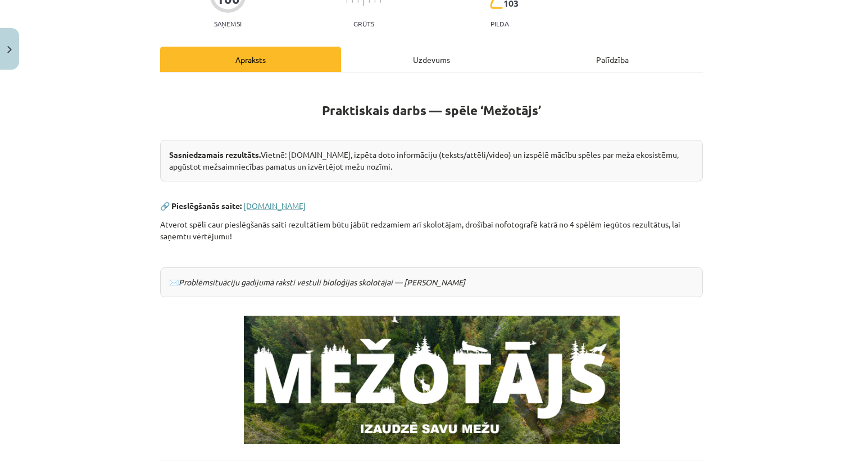
click at [274, 203] on link "[DOMAIN_NAME]" at bounding box center [274, 206] width 62 height 10
